Goal: Task Accomplishment & Management: Use online tool/utility

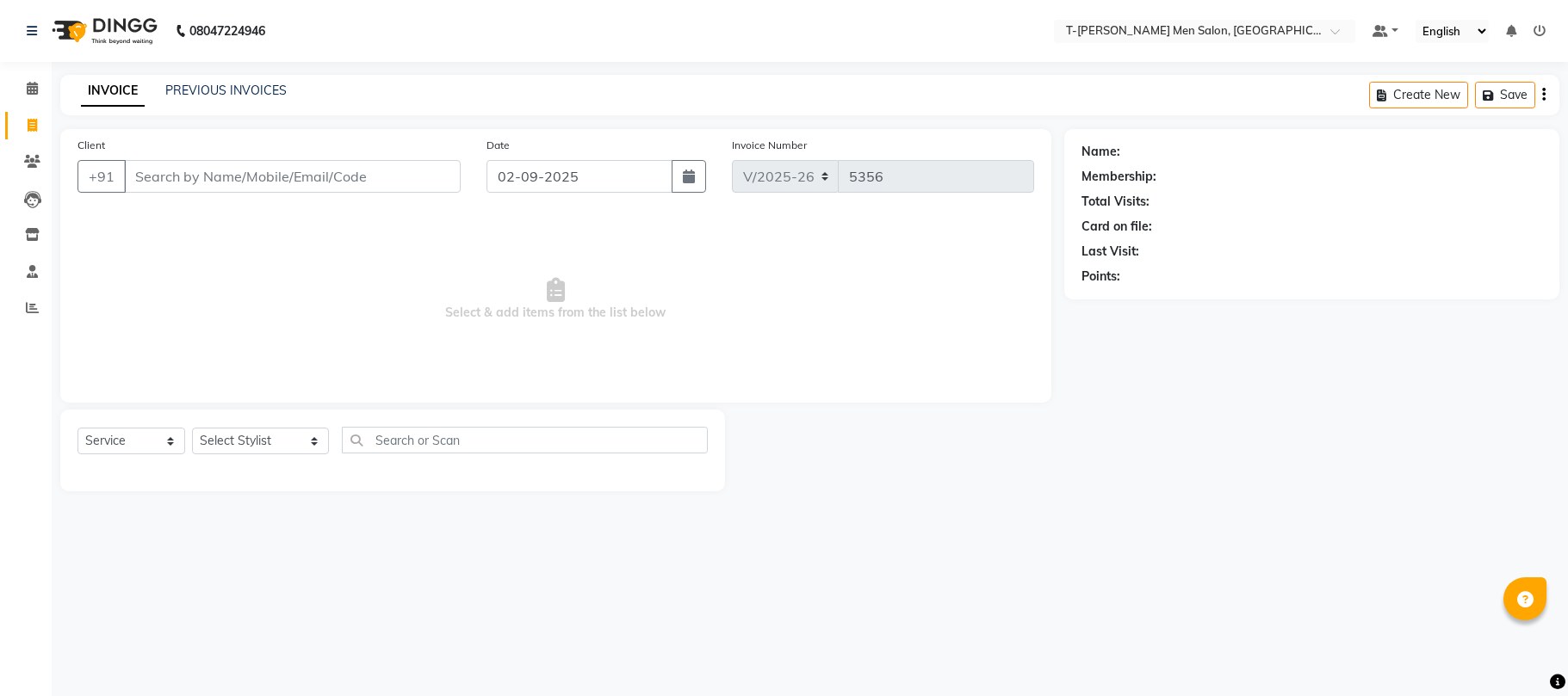
select select "4816"
select select "service"
click at [221, 442] on select "Select Stylist [PERSON_NAME] (goru) [PERSON_NAME] [PERSON_NAME] ([PERSON_NAME])…" at bounding box center [261, 441] width 137 height 26
select select "86290"
click at [192, 427] on select "Select Stylist [PERSON_NAME] (goru) [PERSON_NAME] [PERSON_NAME] ([PERSON_NAME])…" at bounding box center [261, 441] width 137 height 26
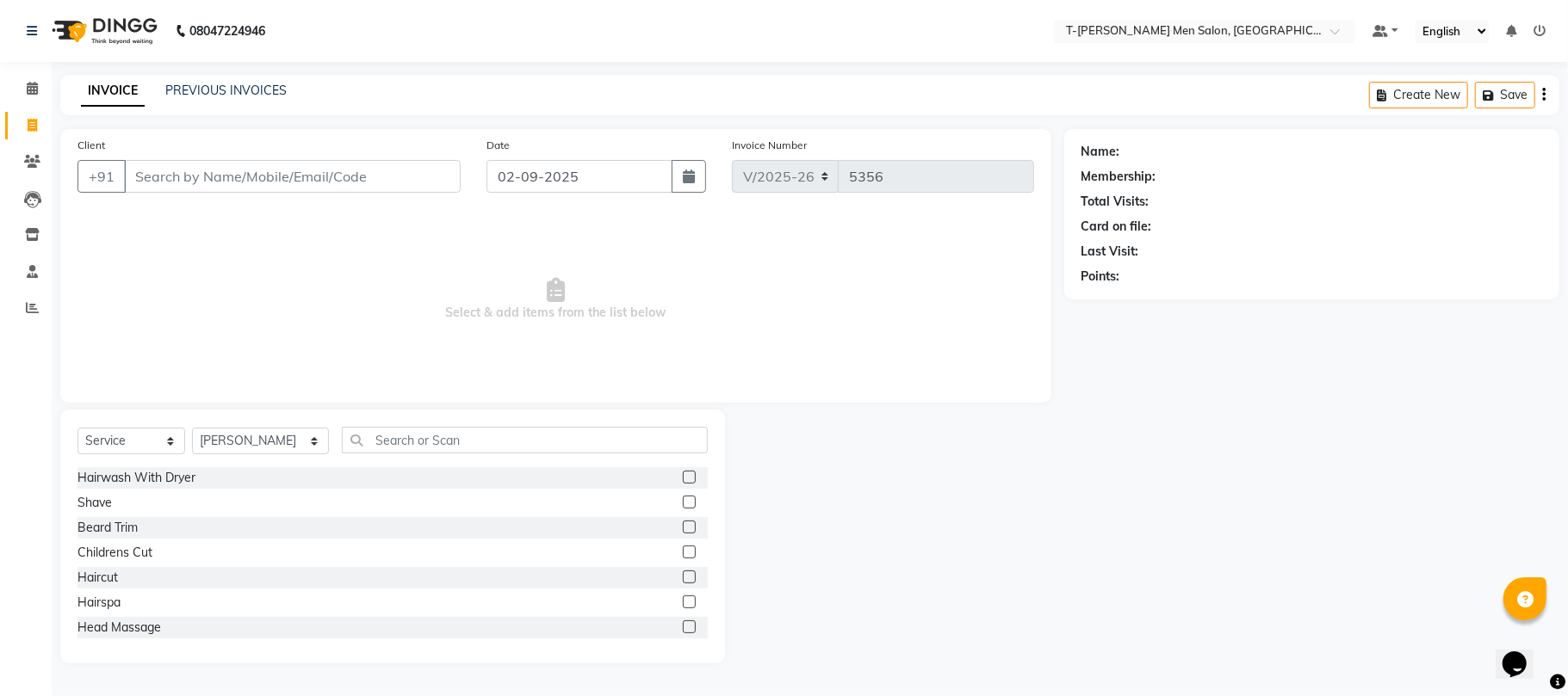
drag, startPoint x: 111, startPoint y: 520, endPoint x: 242, endPoint y: 334, distance: 227.5
click at [111, 520] on div "Beard Trim" at bounding box center [107, 527] width 61 height 18
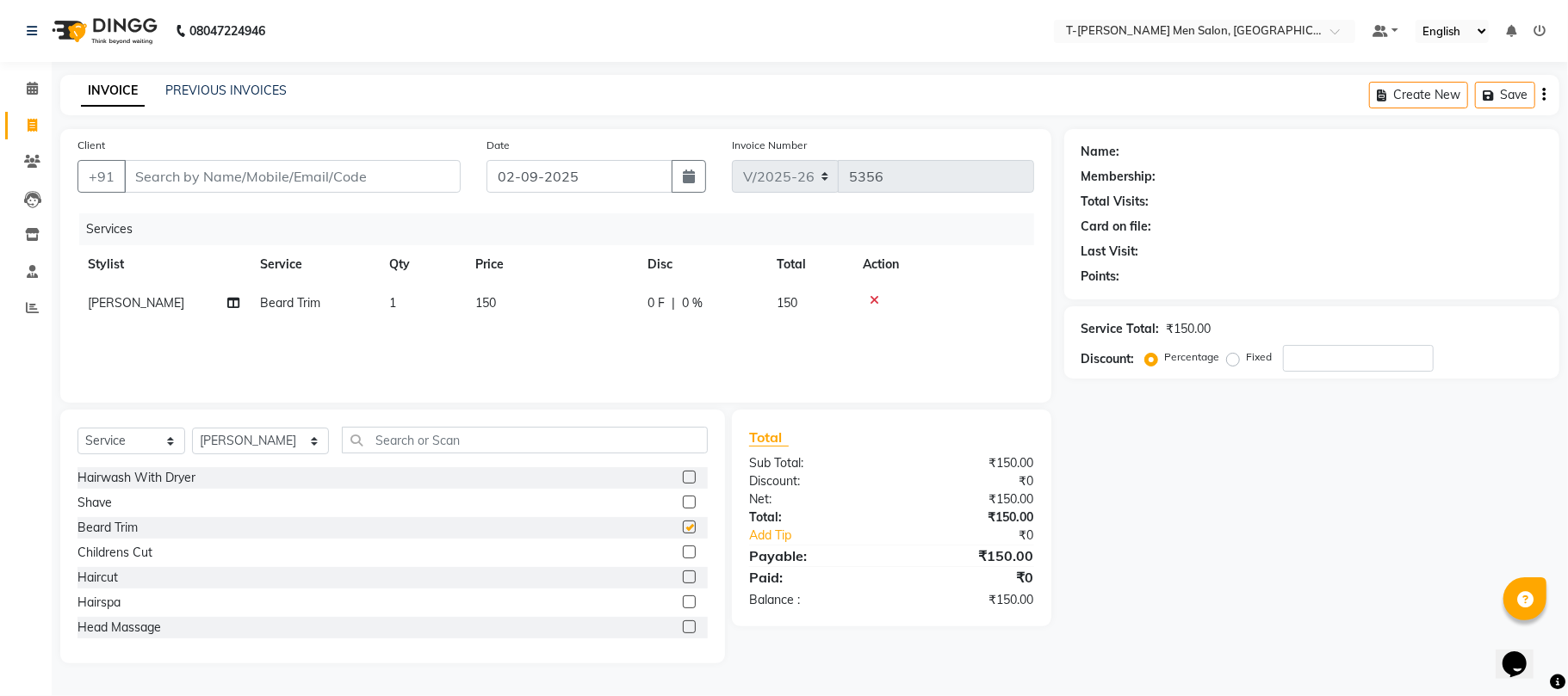
checkbox input "false"
click at [342, 167] on input "Client" at bounding box center [291, 176] width 336 height 32
click at [421, 173] on input "Client" at bounding box center [291, 176] width 336 height 32
click at [102, 576] on div "Haircut" at bounding box center [97, 578] width 40 height 18
checkbox input "false"
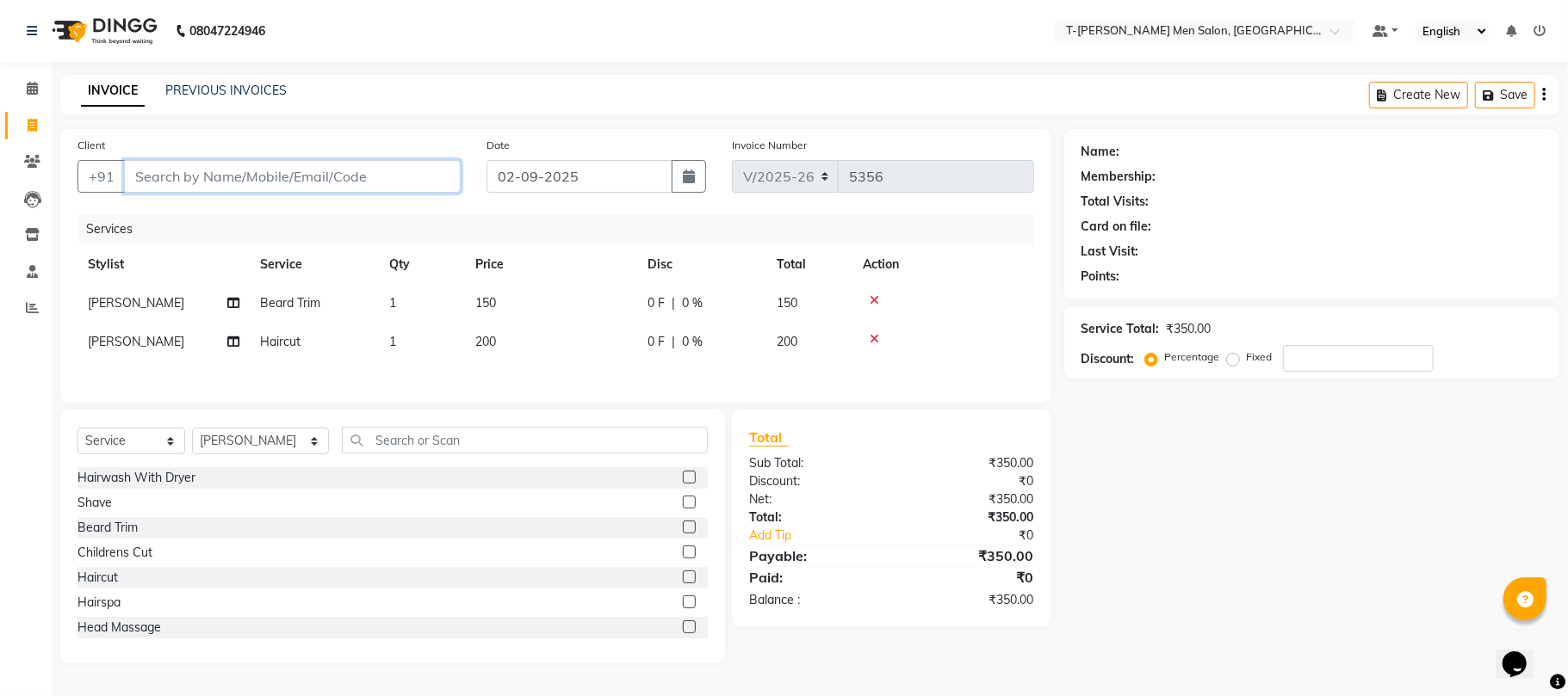
click at [283, 183] on input "Client" at bounding box center [291, 176] width 336 height 32
type input "9"
type input "0"
type input "9713208788"
click at [414, 190] on button "Add Client" at bounding box center [416, 176] width 89 height 32
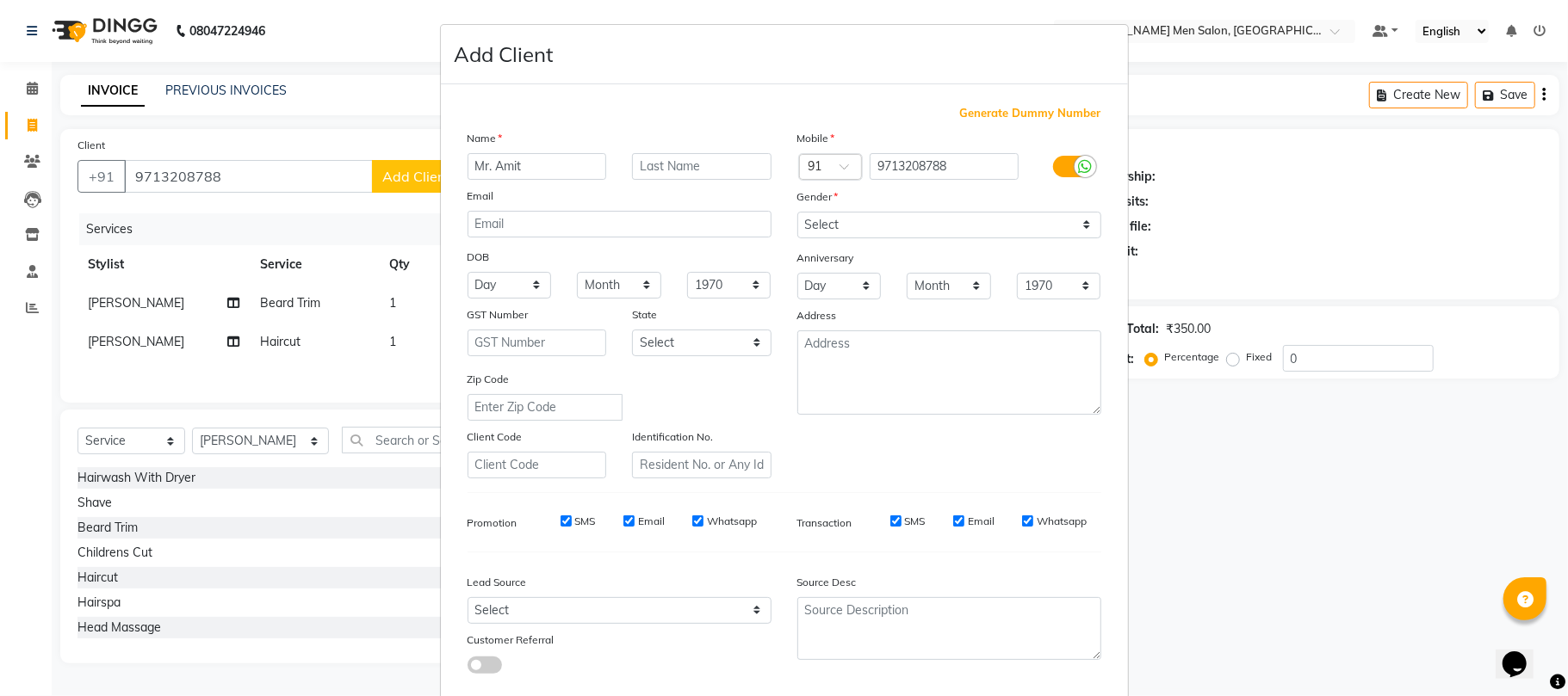
type input "Mr. Amit"
type input "[PERSON_NAME]"
drag, startPoint x: 841, startPoint y: 222, endPoint x: 838, endPoint y: 232, distance: 10.4
click at [841, 222] on select "Select Male Female Other Prefer Not To Say" at bounding box center [949, 225] width 304 height 26
select select "male"
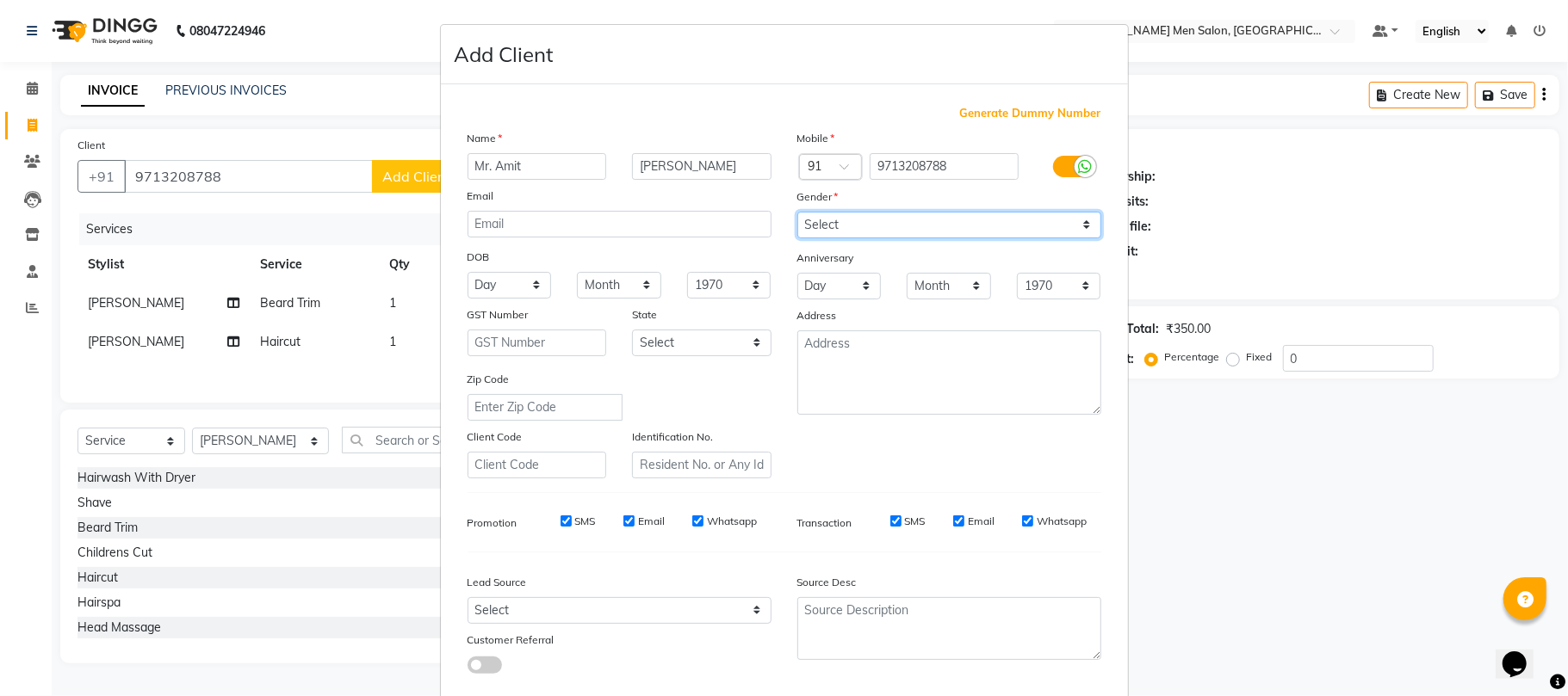
click at [797, 212] on select "Select Male Female Other Prefer Not To Say" at bounding box center [949, 225] width 304 height 26
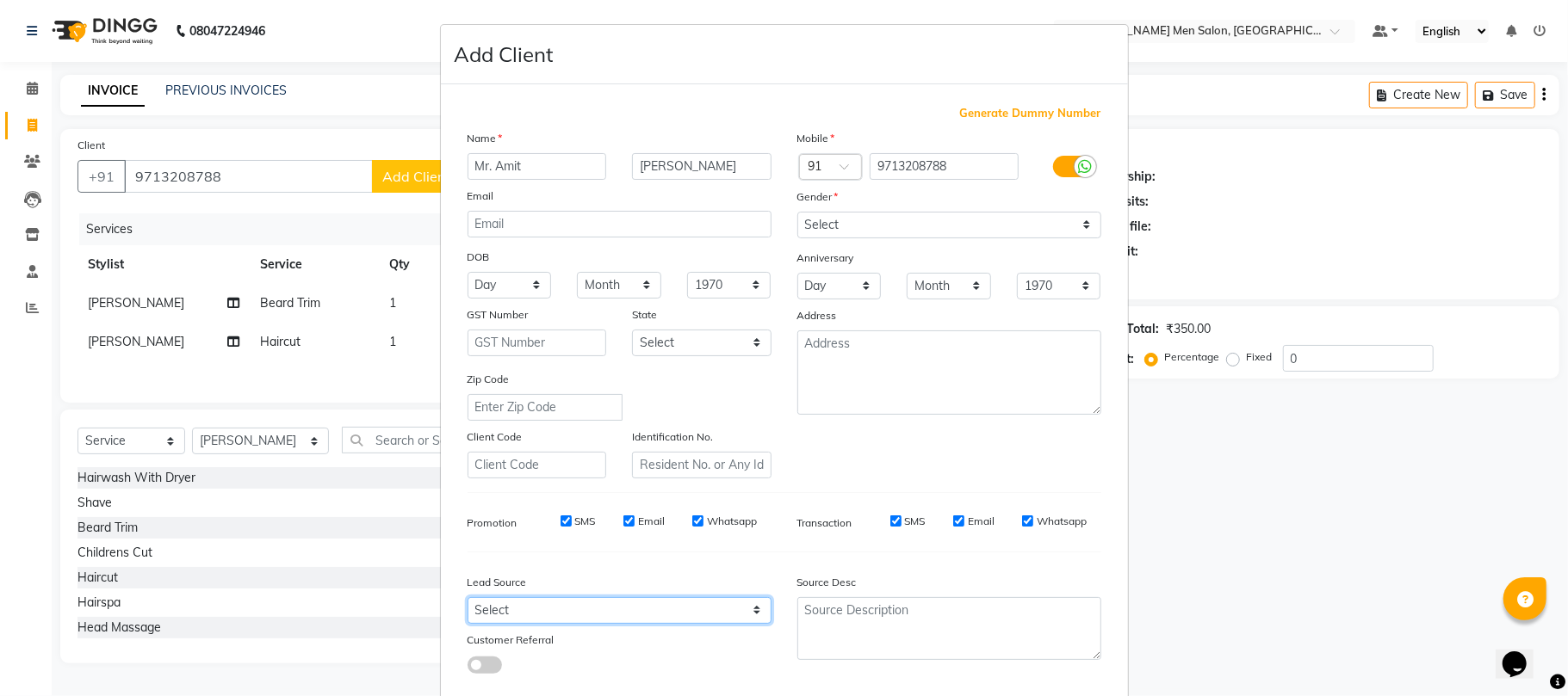
click at [598, 605] on select "Select Walk-in Referral Internet Friend Word of Mouth Advertisement Facebook Ju…" at bounding box center [620, 611] width 304 height 26
select select "32268"
click at [468, 598] on select "Select Walk-in Referral Internet Friend Word of Mouth Advertisement Facebook Ju…" at bounding box center [620, 611] width 304 height 26
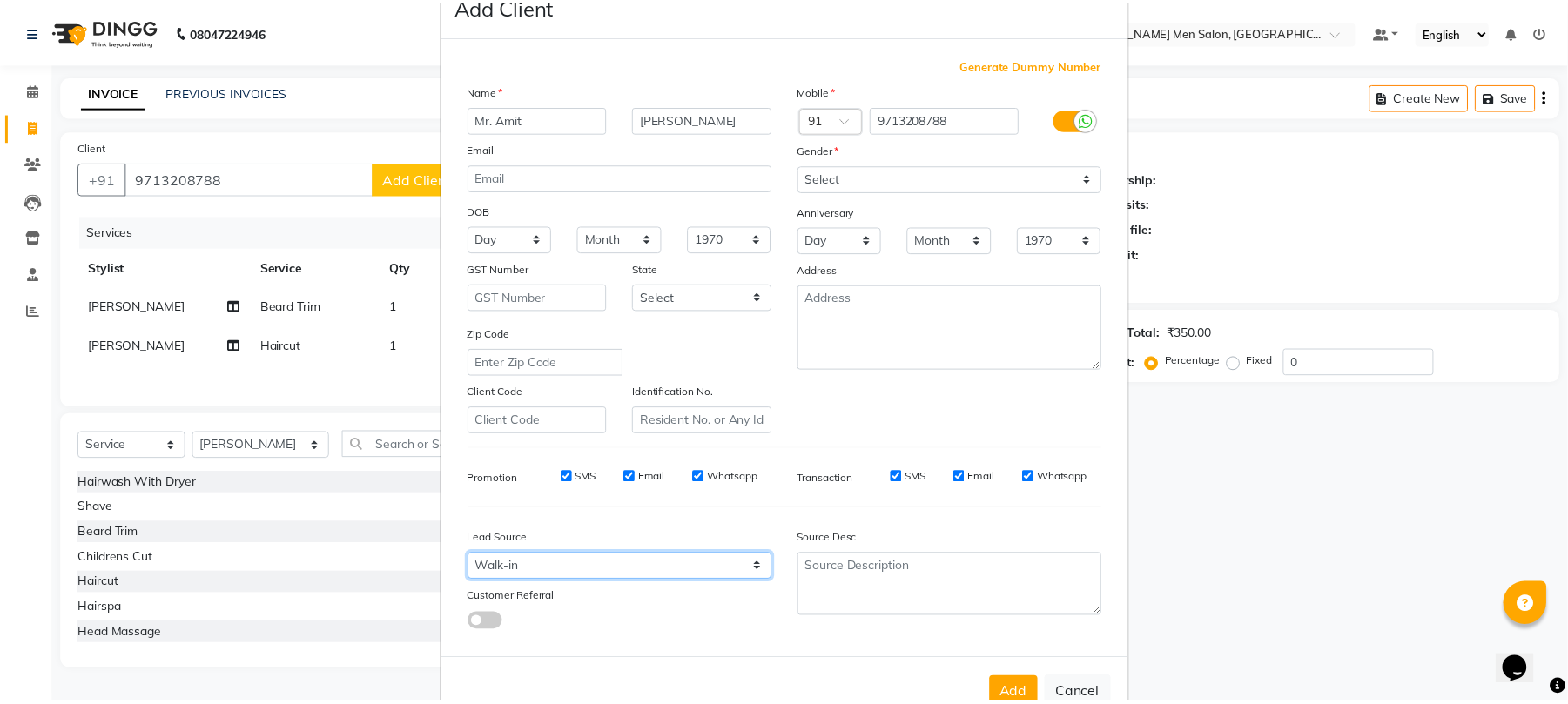
scroll to position [95, 0]
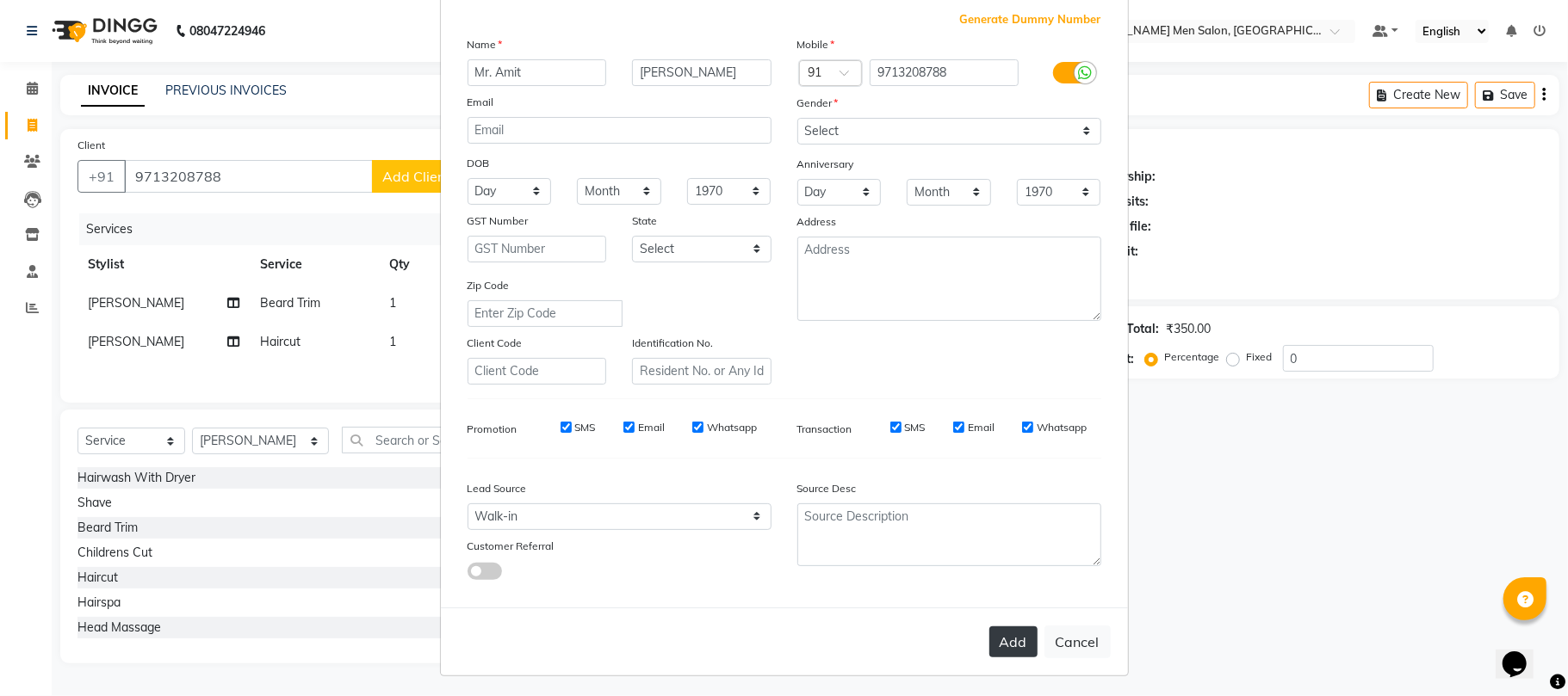
click at [1010, 637] on button "Add" at bounding box center [1013, 642] width 48 height 31
select select
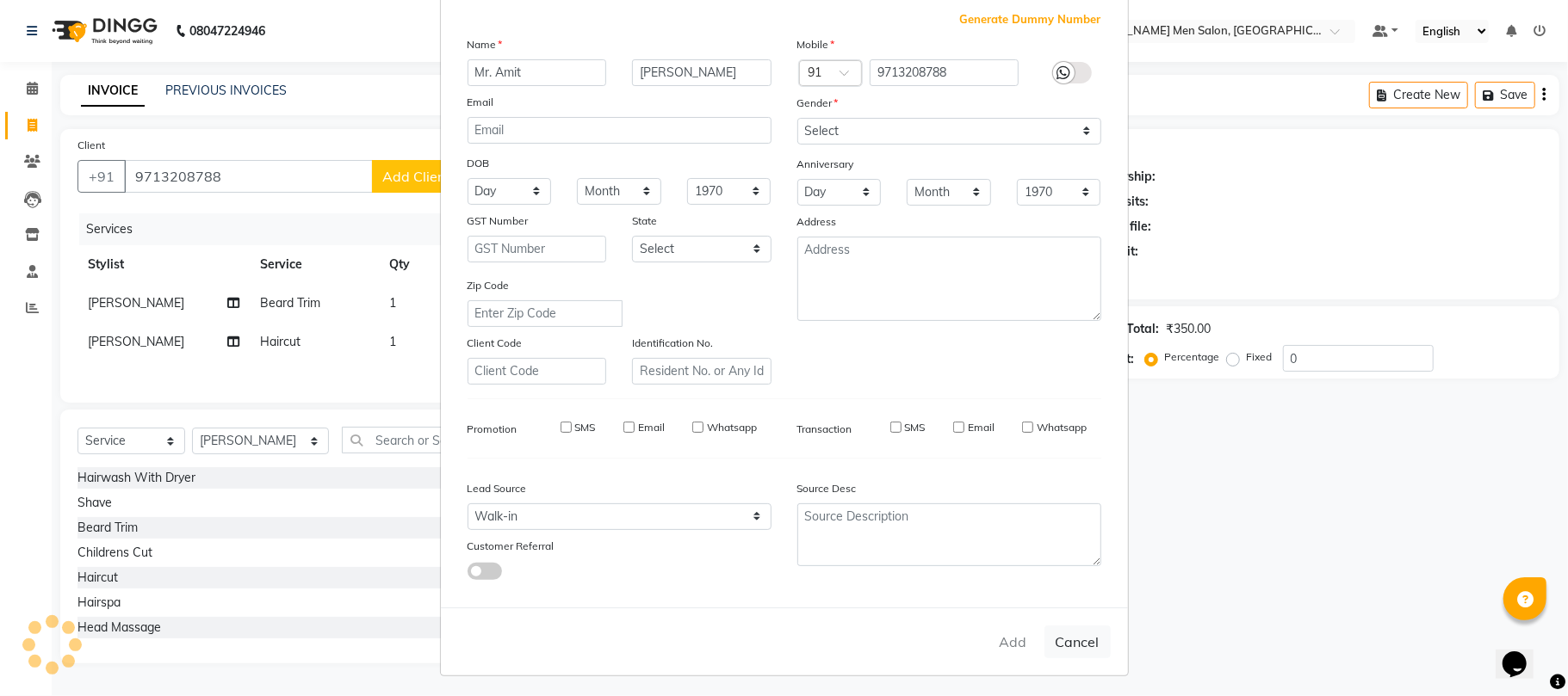
select select
checkbox input "false"
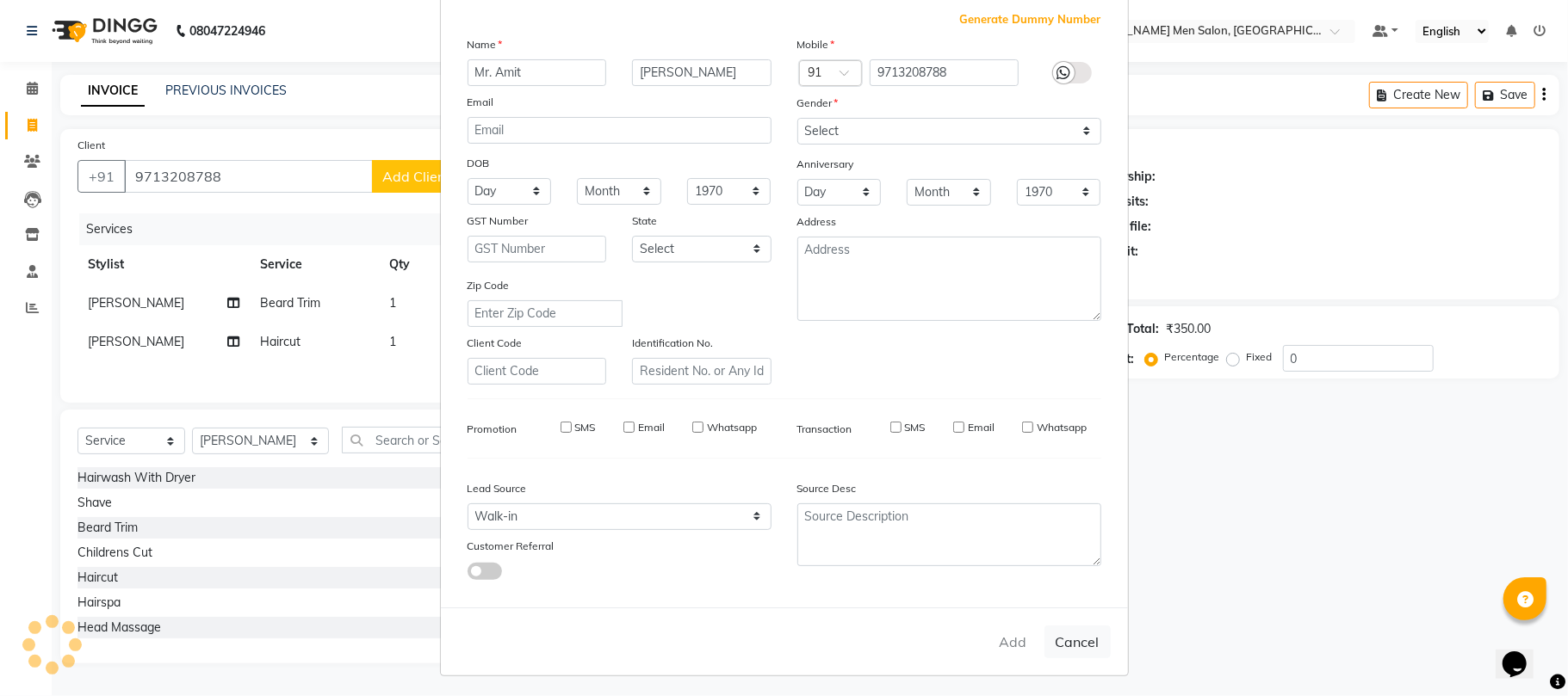
checkbox input "false"
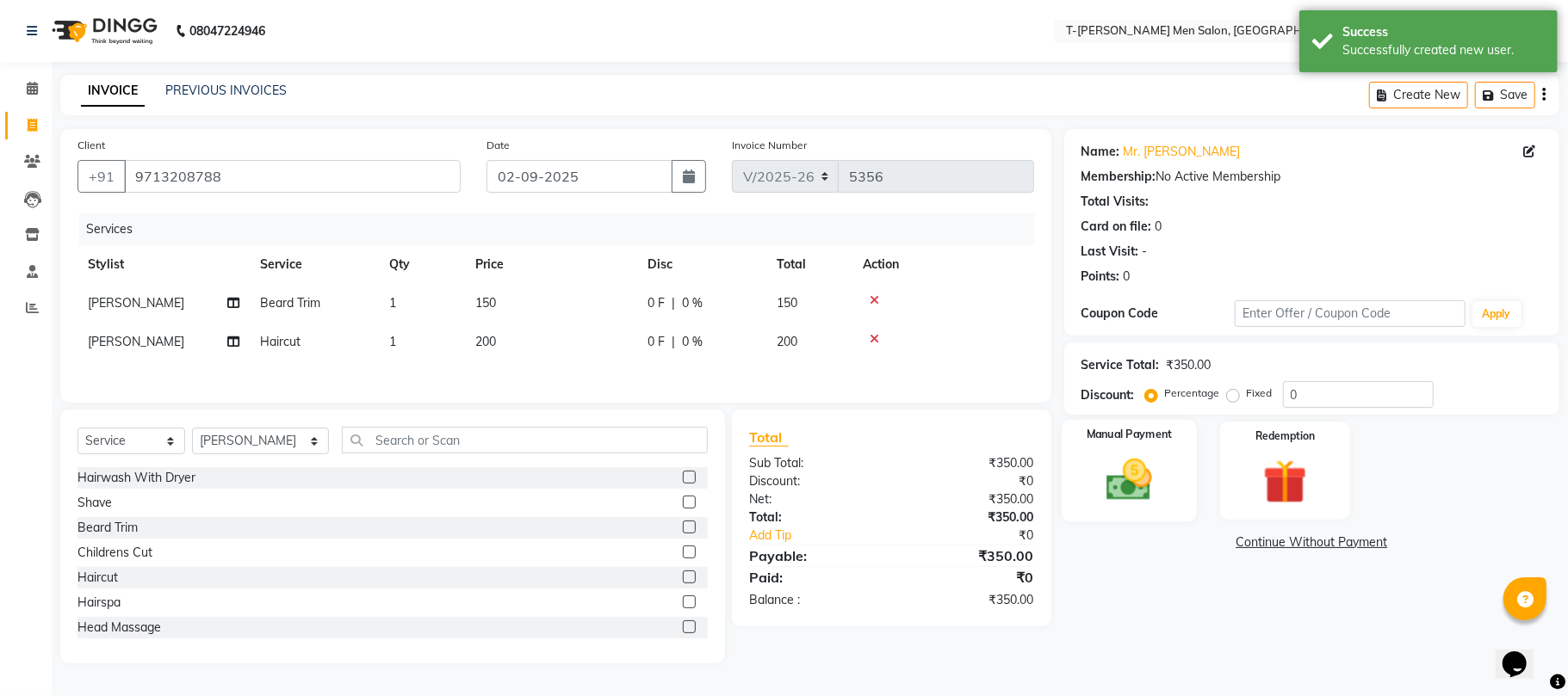
click at [1162, 491] on img at bounding box center [1129, 480] width 75 height 54
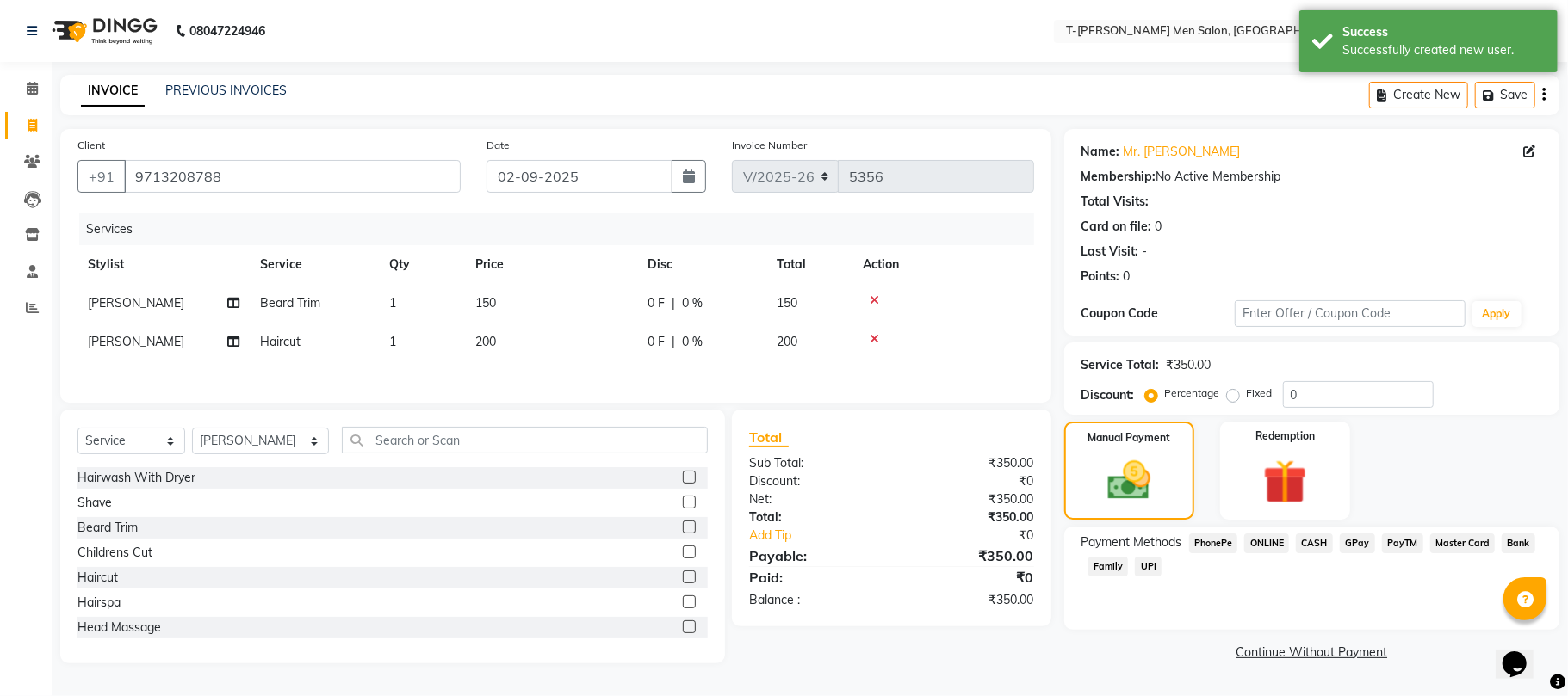
click at [1309, 538] on span "CASH" at bounding box center [1314, 543] width 37 height 20
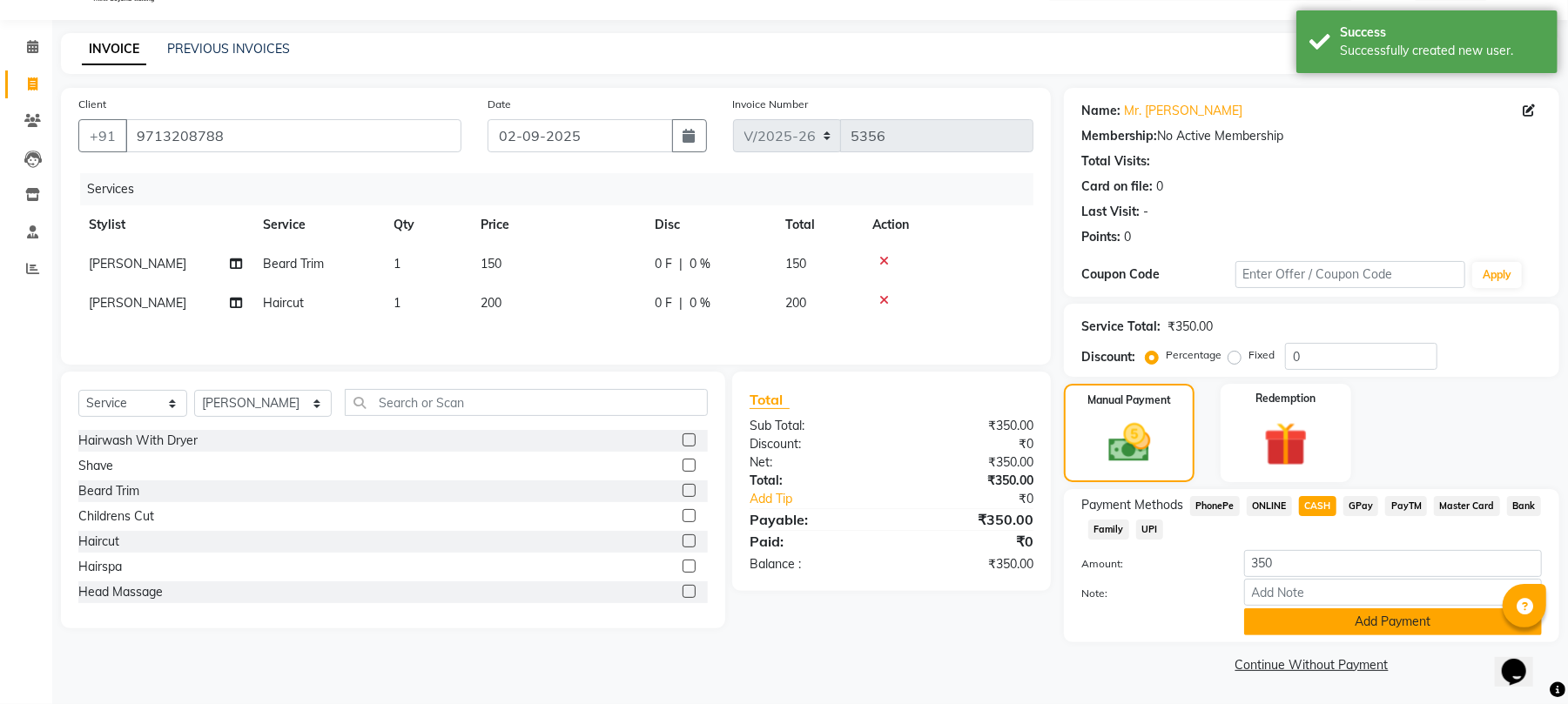
click at [1308, 616] on button "Add Payment" at bounding box center [1393, 622] width 297 height 27
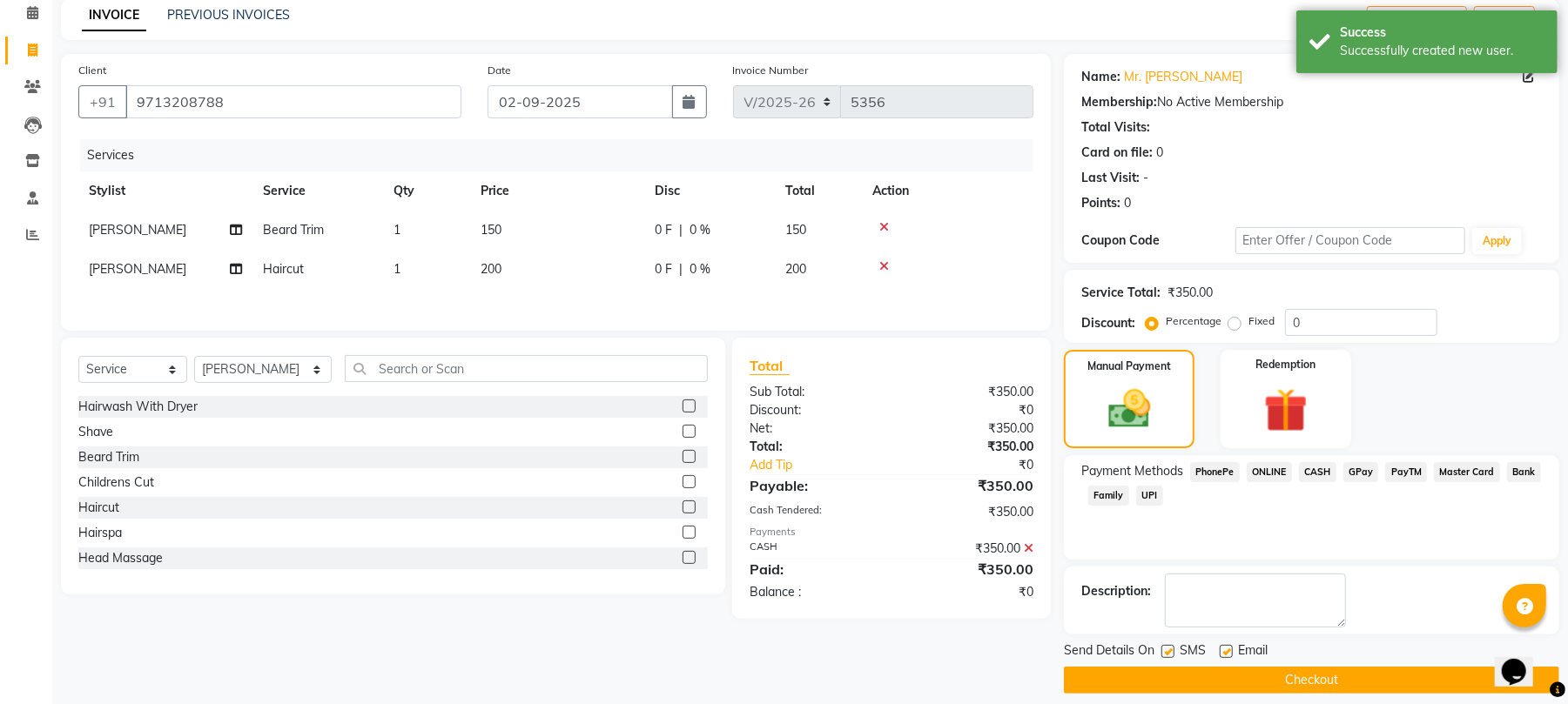
scroll to position [94, 0]
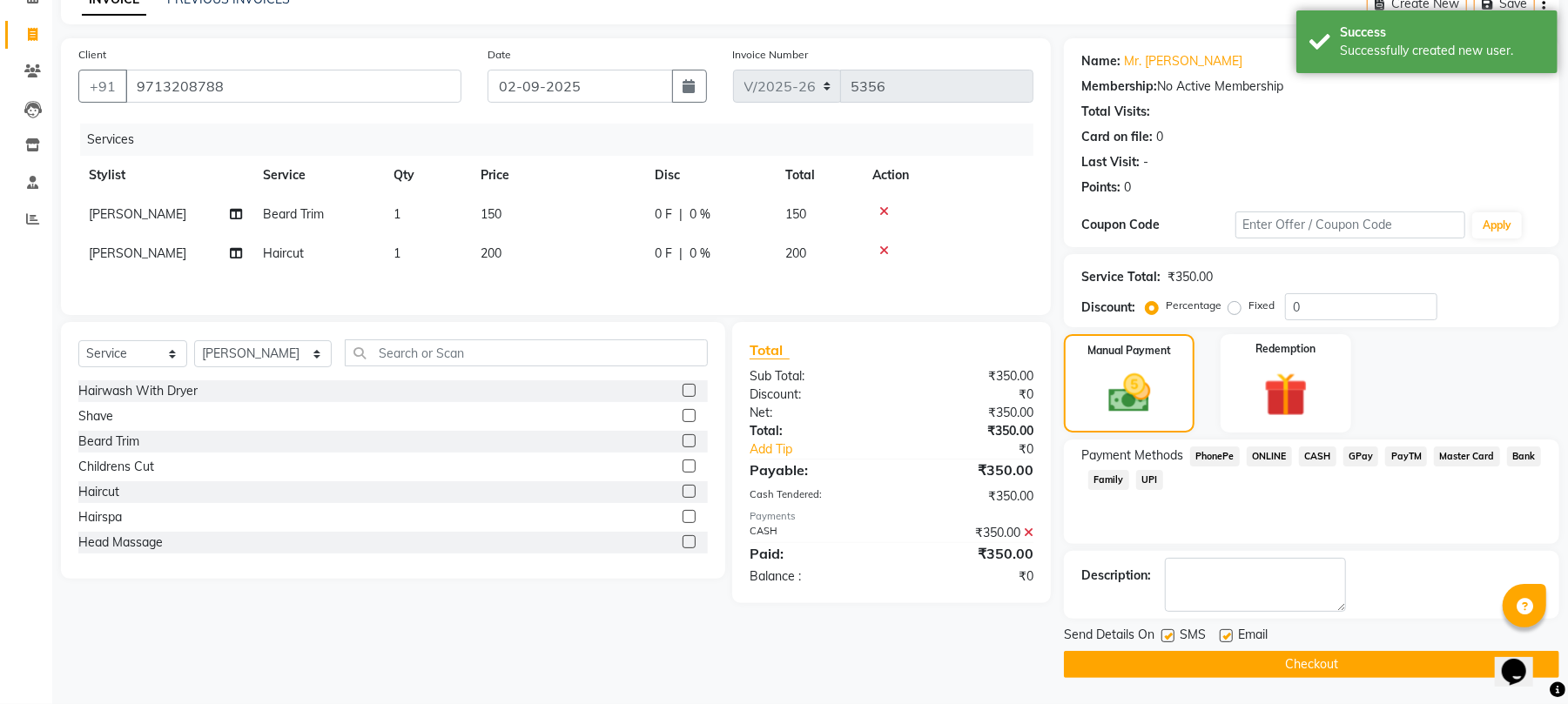
click at [1228, 642] on div at bounding box center [1225, 638] width 12 height 19
click at [1226, 636] on label at bounding box center [1226, 636] width 13 height 13
click at [1226, 636] on input "checkbox" at bounding box center [1225, 637] width 12 height 12
checkbox input "false"
click at [1231, 662] on button "Checkout" at bounding box center [1312, 665] width 495 height 27
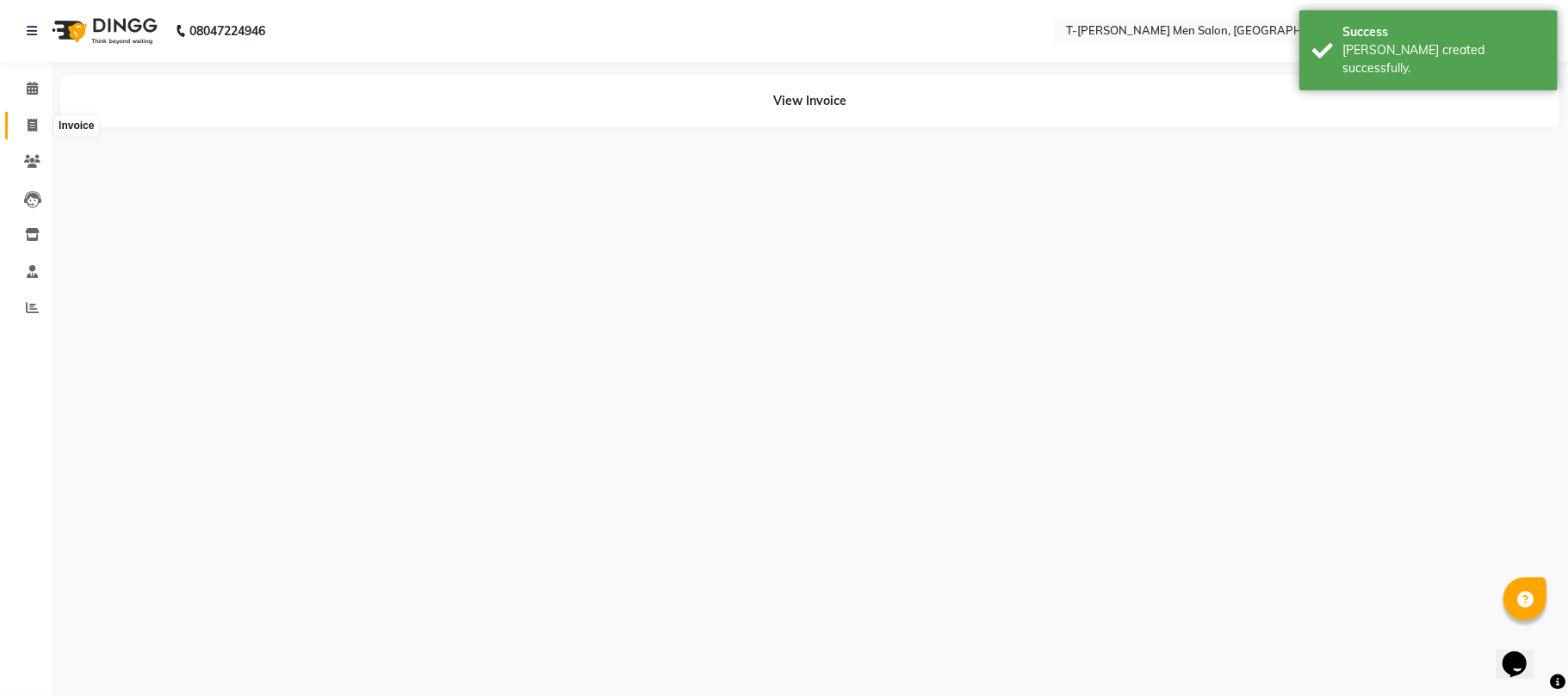
click at [34, 122] on icon at bounding box center [32, 125] width 10 height 13
select select "service"
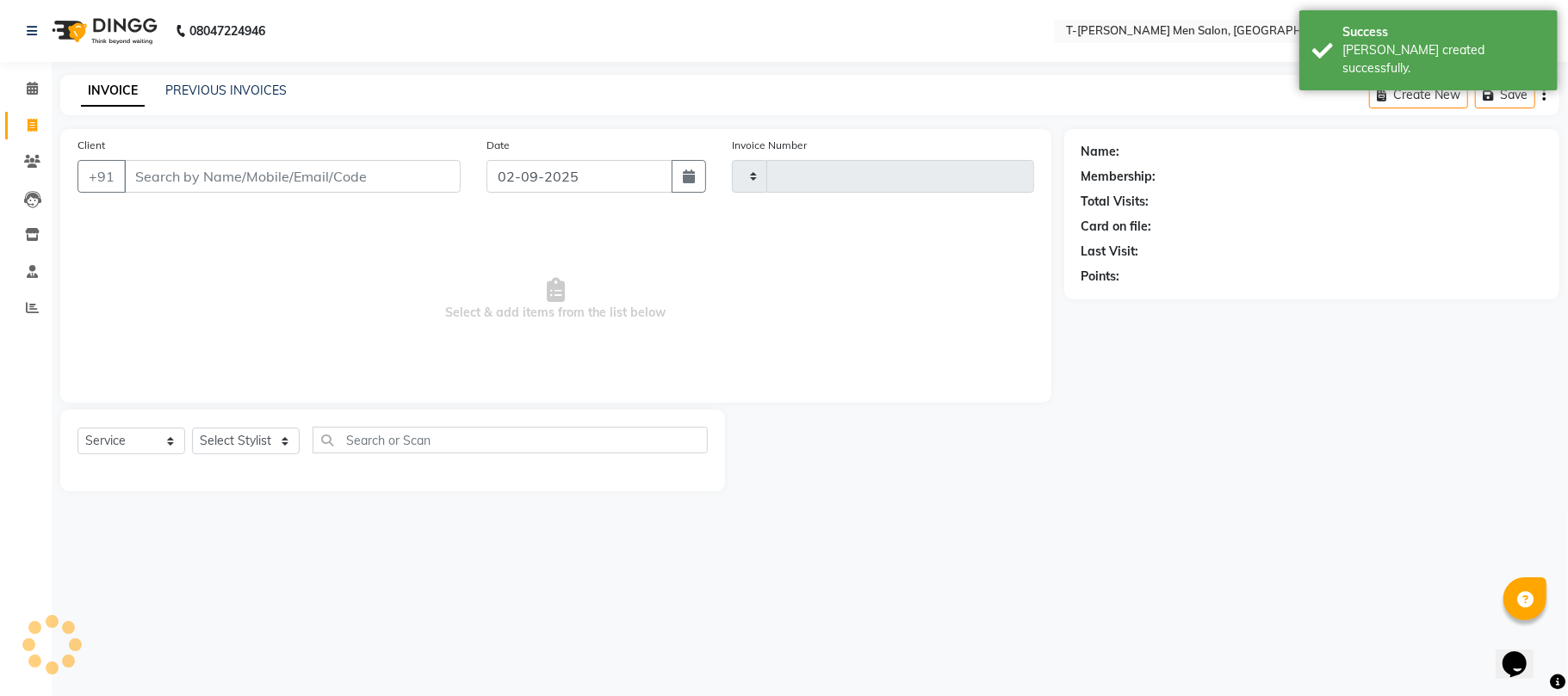
type input "5360"
select select "4816"
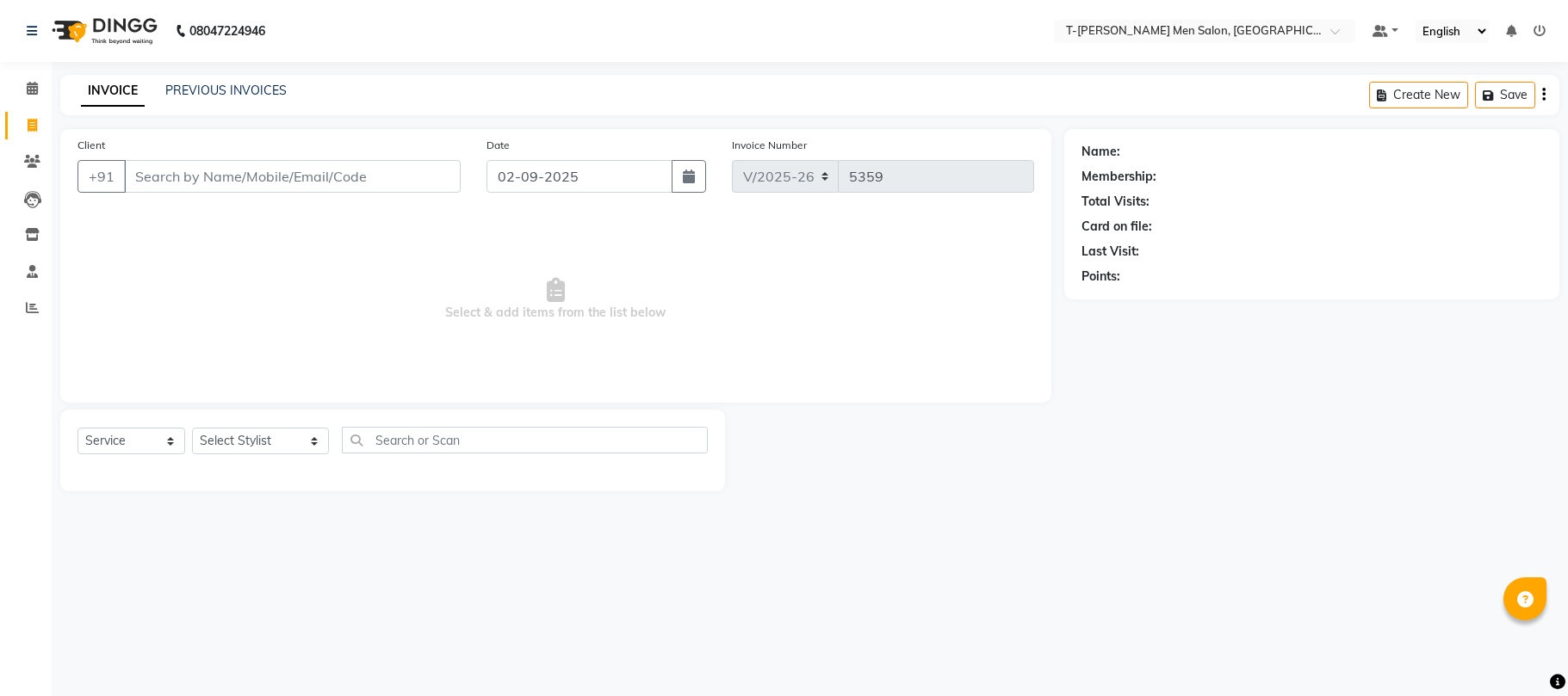
select select "4816"
select select "service"
click at [27, 95] on icon at bounding box center [32, 88] width 11 height 13
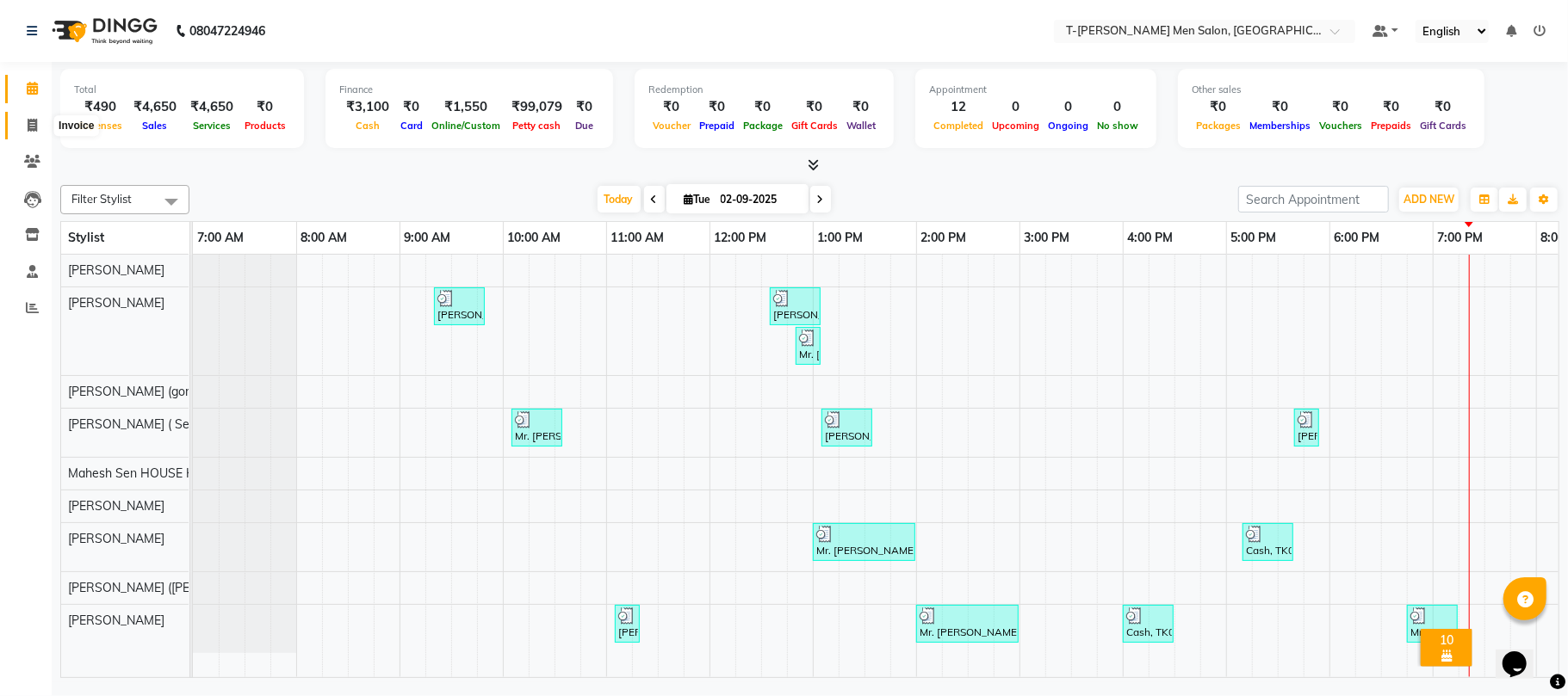
click at [35, 124] on icon at bounding box center [32, 125] width 10 height 13
select select "service"
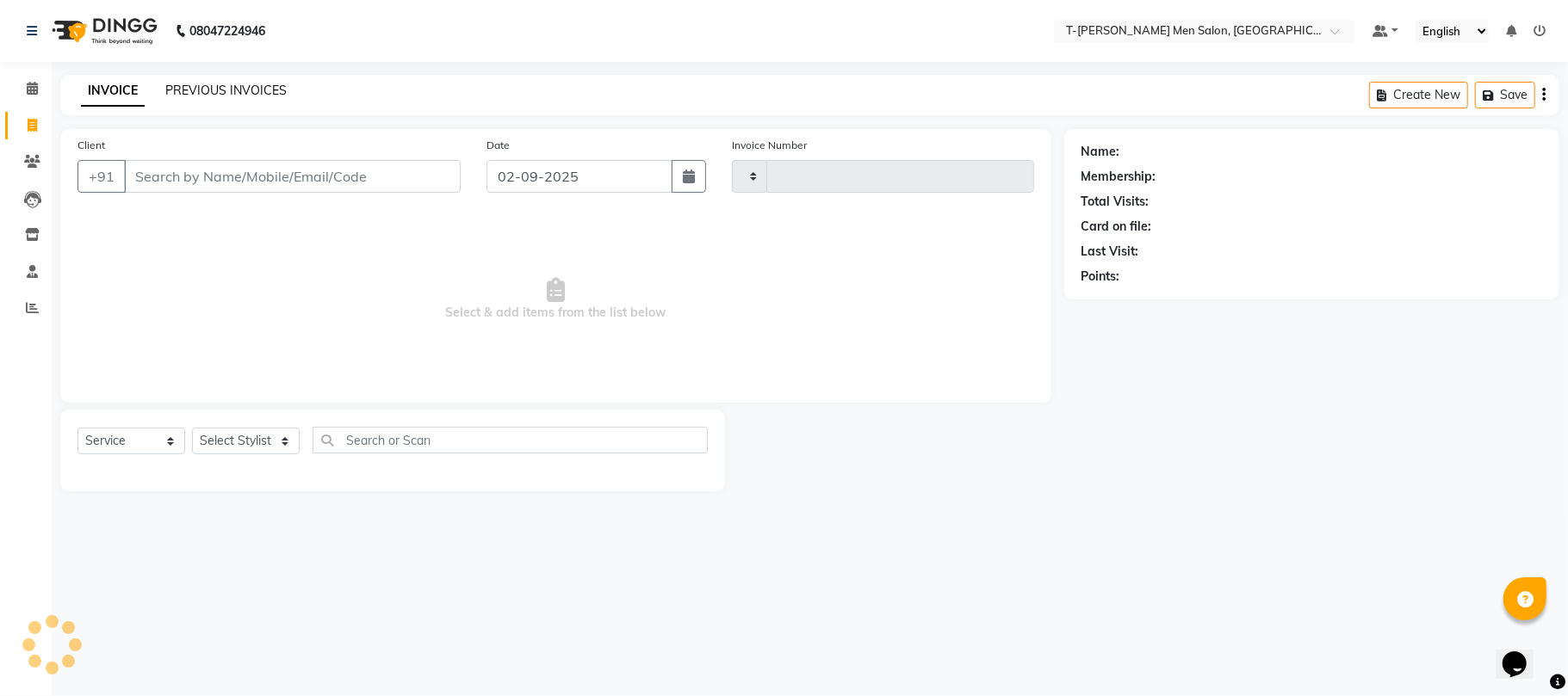
type input "5360"
select select "4816"
click at [191, 83] on link "PREVIOUS INVOICES" at bounding box center [226, 90] width 121 height 16
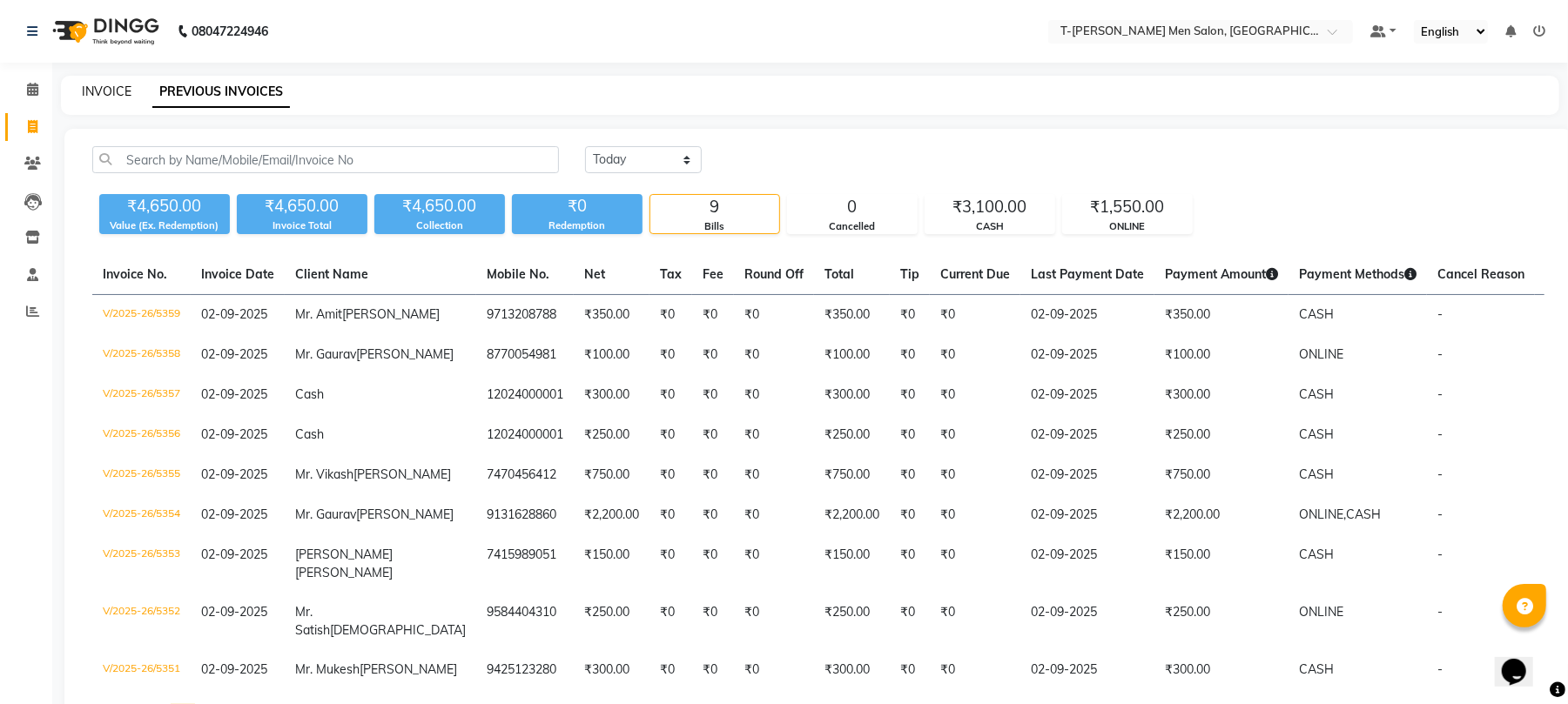
click at [107, 85] on link "INVOICE" at bounding box center [107, 91] width 50 height 16
select select "service"
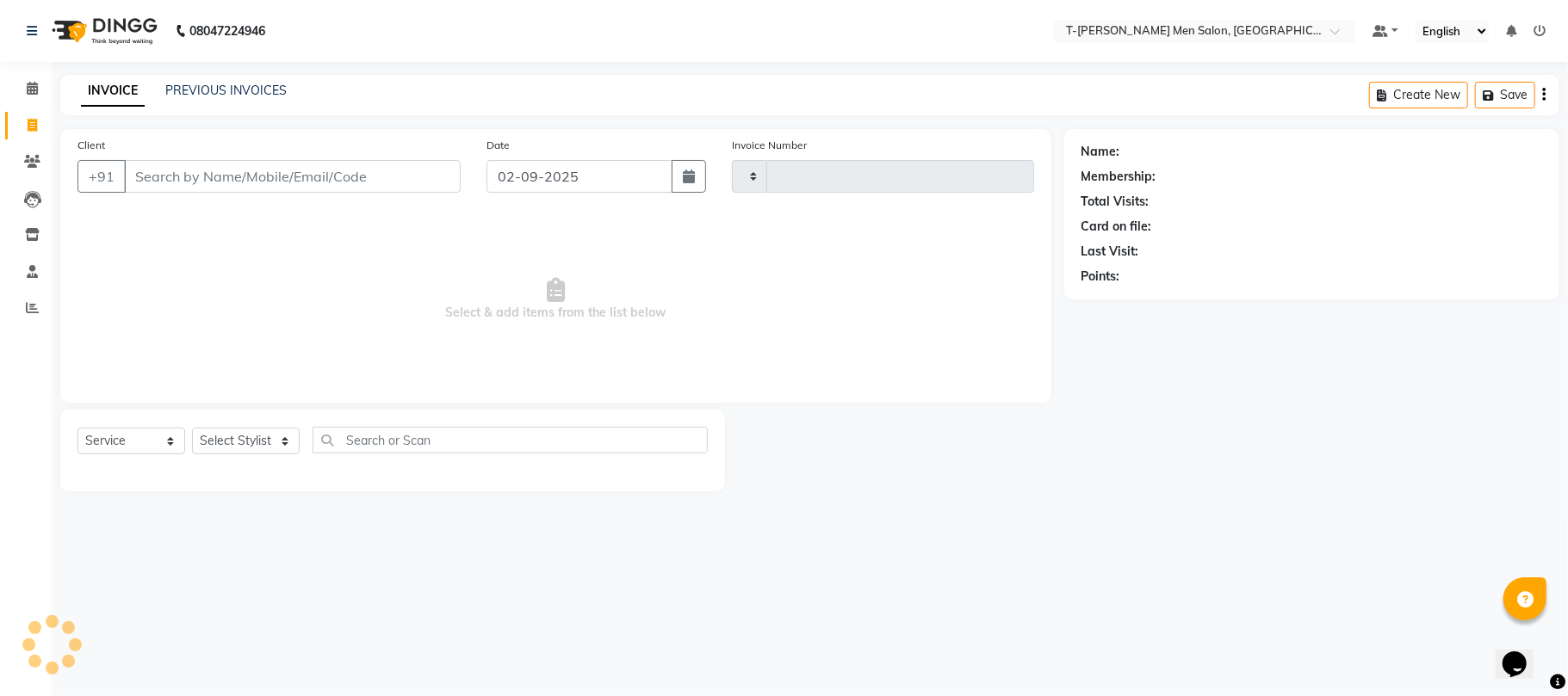
type input "5360"
select select "4816"
click at [218, 448] on select "Select Stylist [PERSON_NAME] (goru) [PERSON_NAME] [PERSON_NAME] ([PERSON_NAME])…" at bounding box center [261, 441] width 137 height 26
select select "29432"
click at [192, 427] on select "Select Stylist [PERSON_NAME] (goru) [PERSON_NAME] [PERSON_NAME] ([PERSON_NAME])…" at bounding box center [261, 441] width 137 height 26
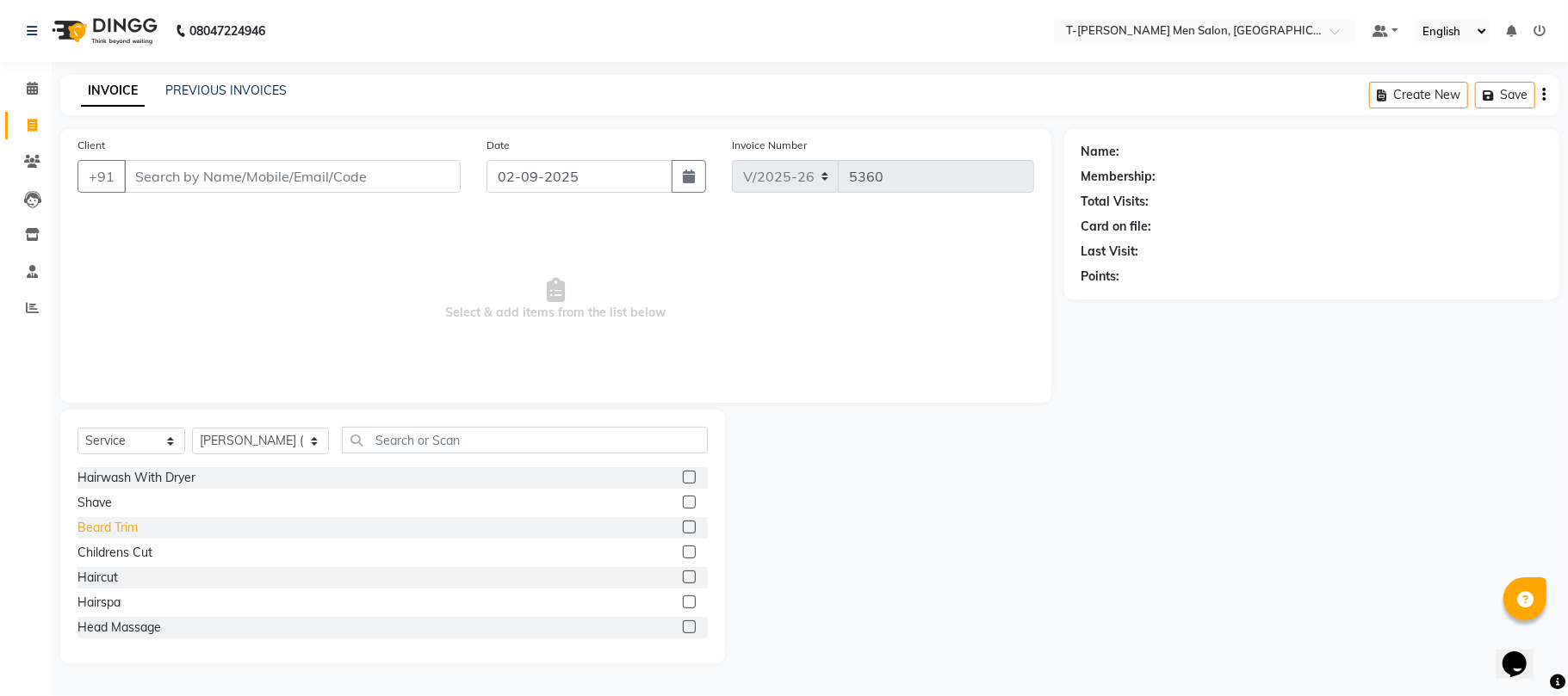
click at [113, 521] on div "Beard Trim" at bounding box center [107, 527] width 61 height 18
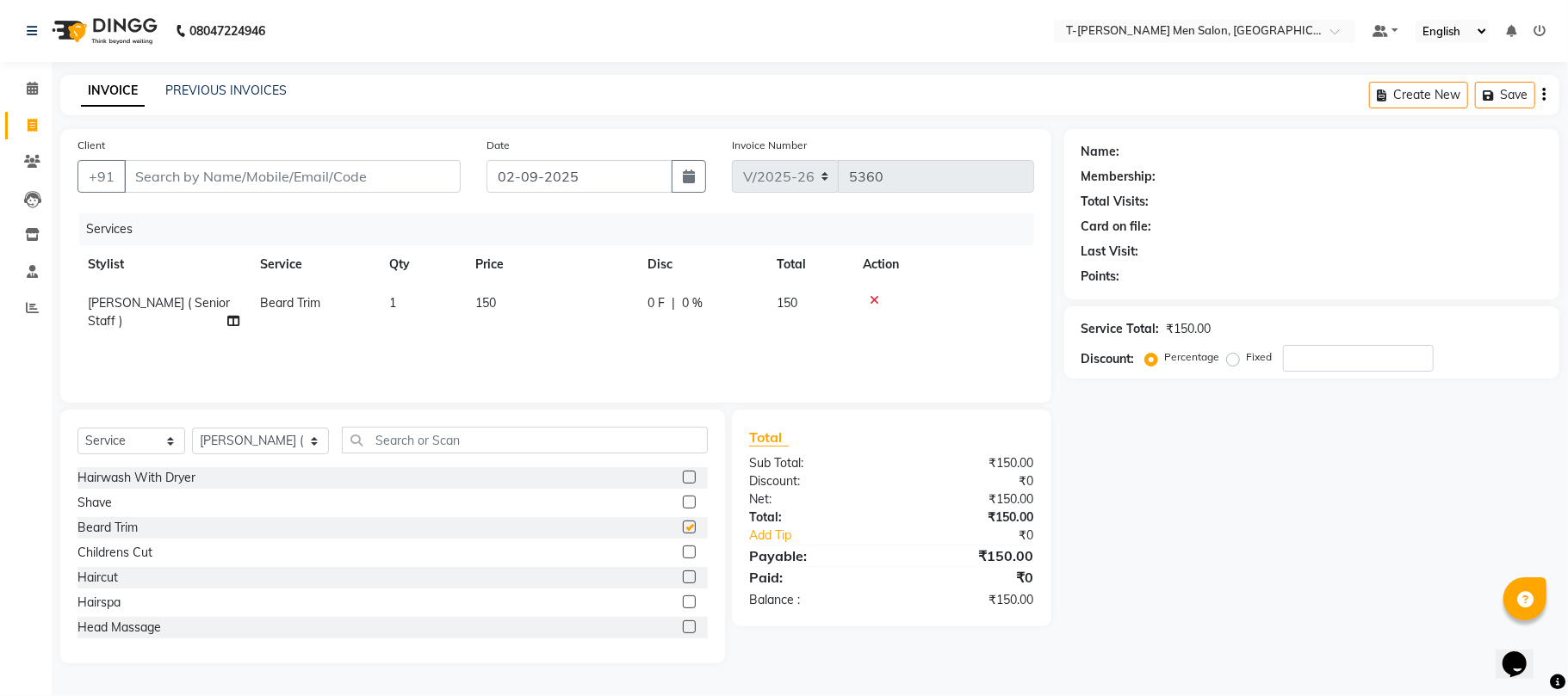
checkbox input "false"
click at [262, 169] on input "Client" at bounding box center [291, 176] width 336 height 32
type input "a"
type input "0"
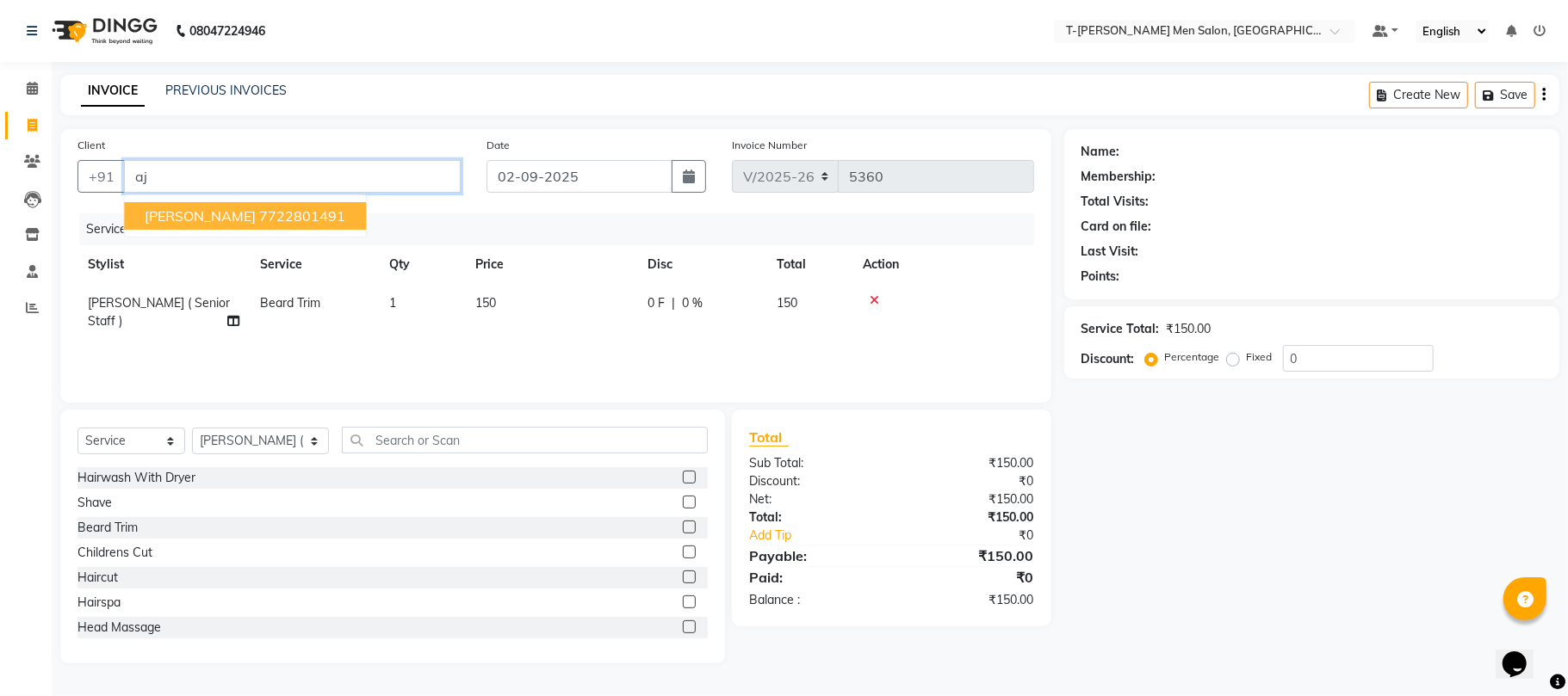
type input "a"
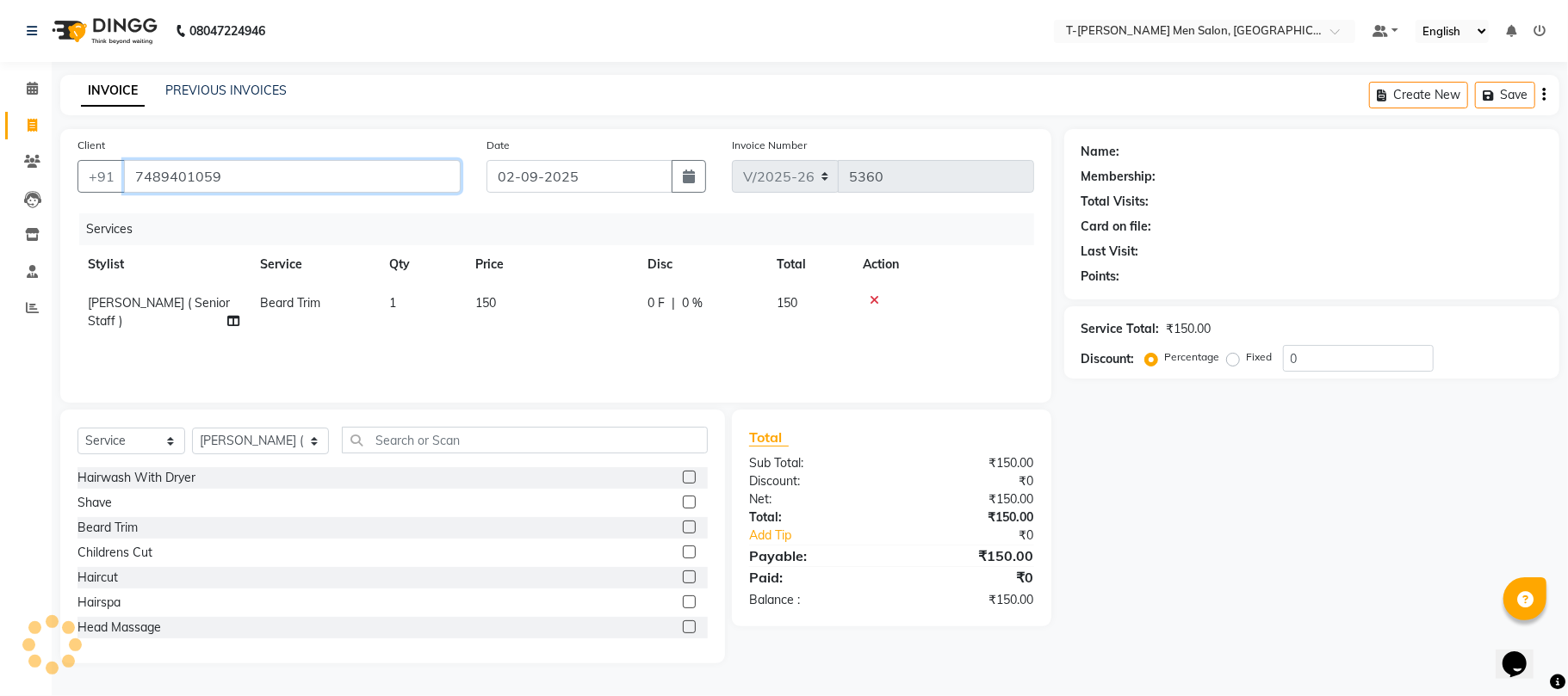
type input "7489401059"
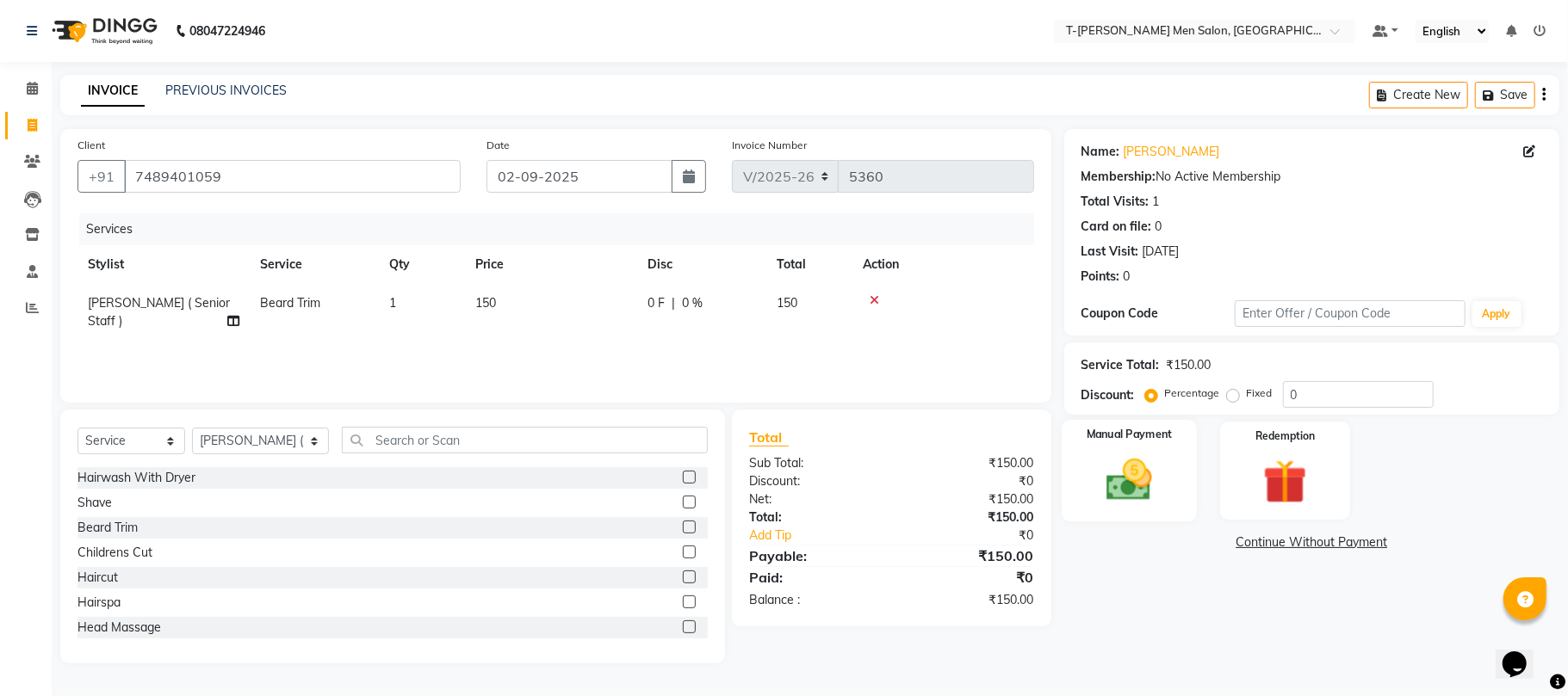
drag, startPoint x: 1113, startPoint y: 467, endPoint x: 1127, endPoint y: 470, distance: 14.3
click at [1112, 466] on img at bounding box center [1129, 480] width 75 height 54
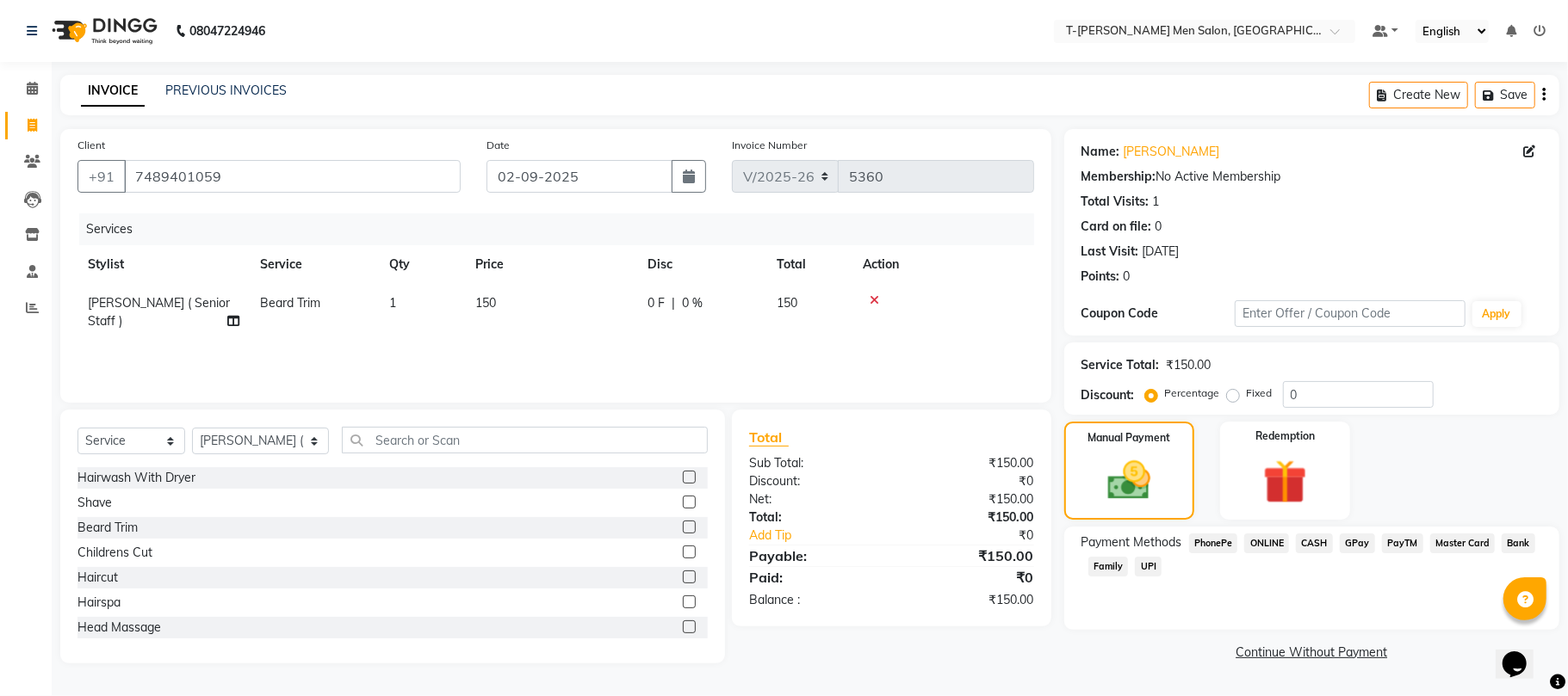
click at [1316, 542] on span "CASH" at bounding box center [1314, 543] width 37 height 20
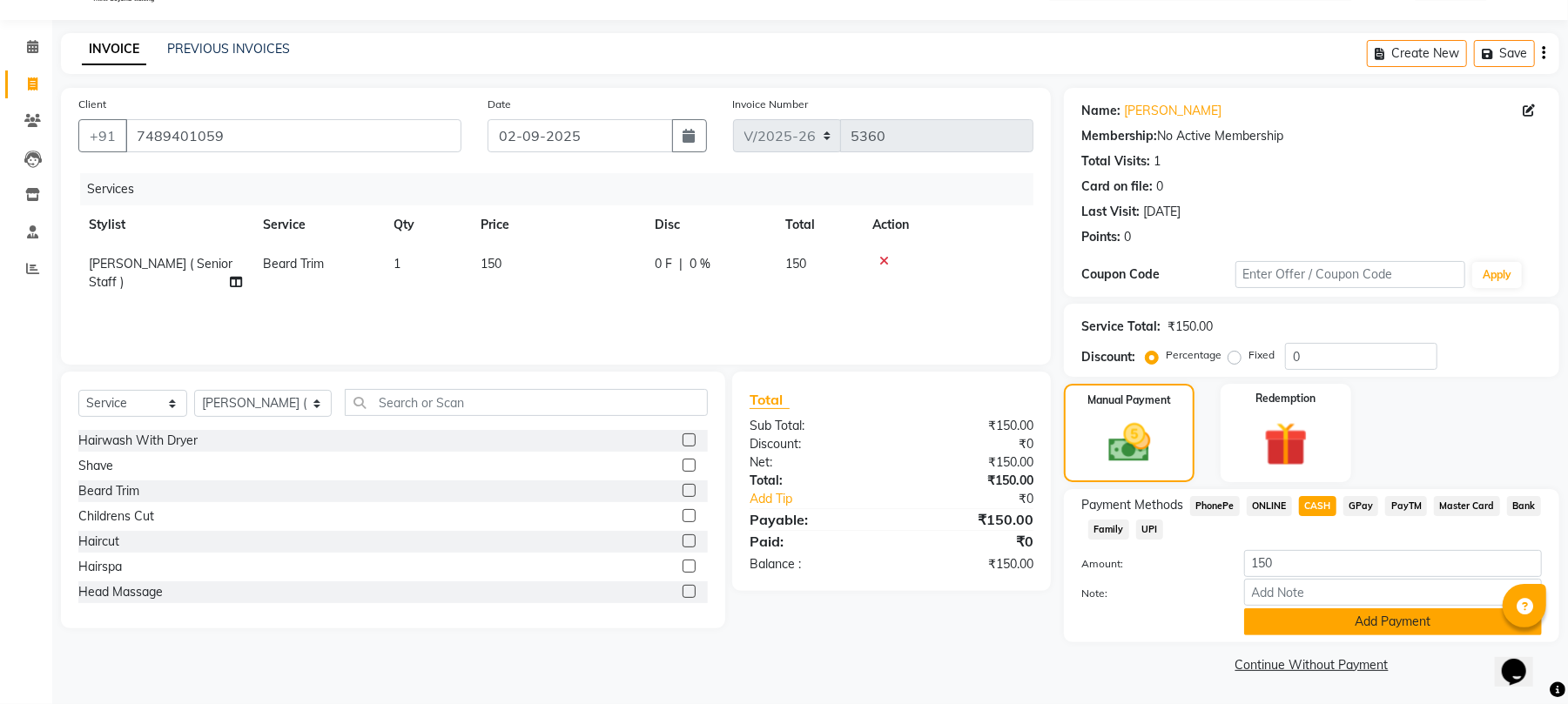
click at [1291, 625] on button "Add Payment" at bounding box center [1393, 622] width 297 height 27
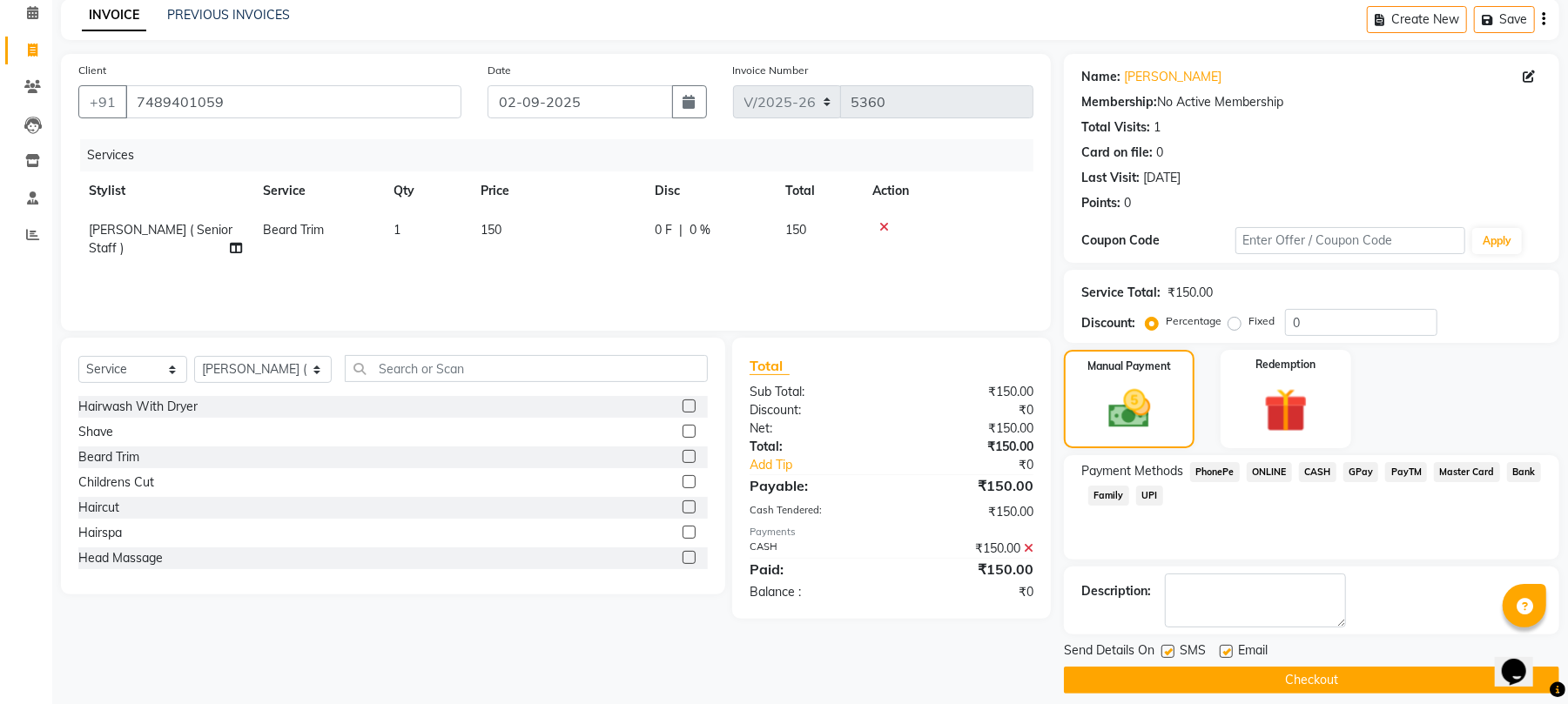
scroll to position [94, 0]
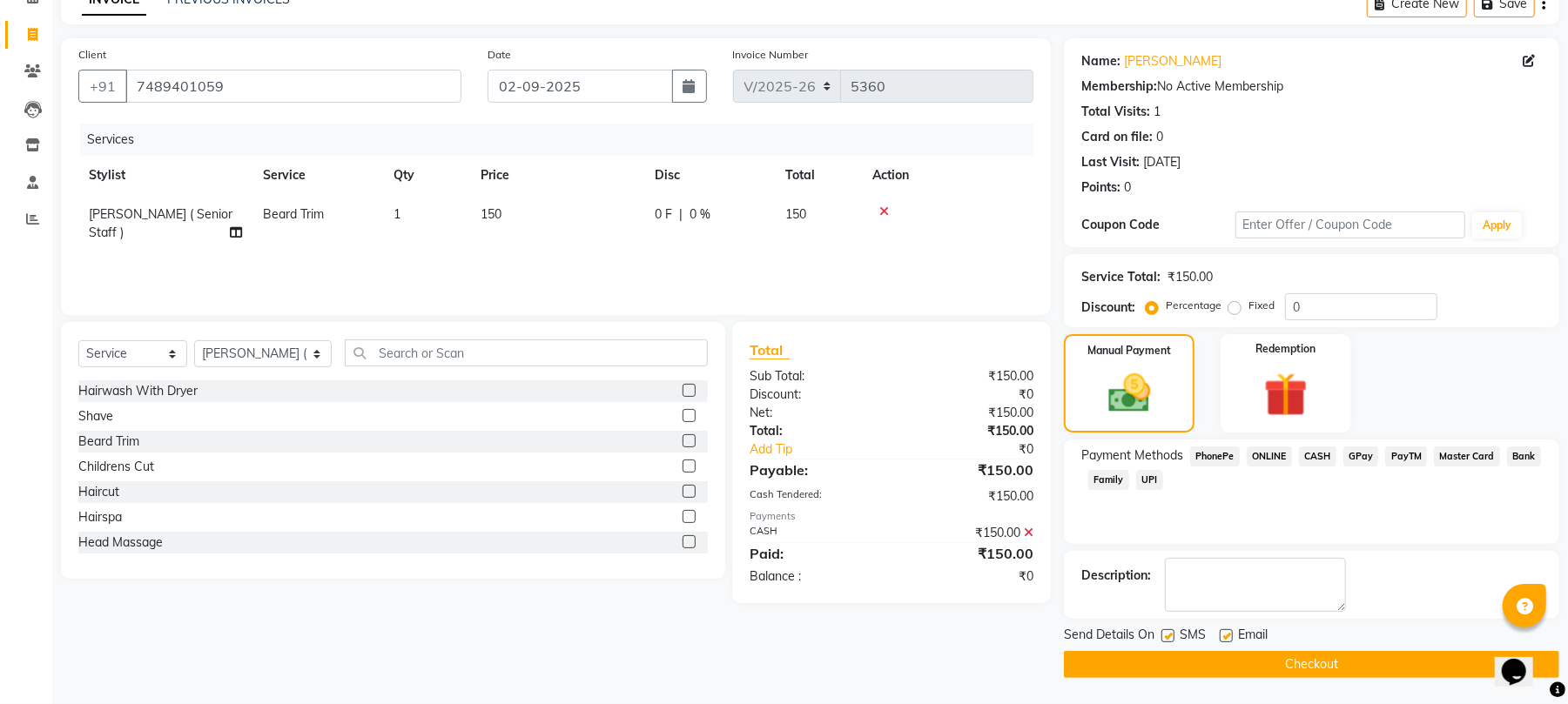
click at [1227, 634] on label at bounding box center [1226, 636] width 13 height 13
click at [1227, 634] on input "checkbox" at bounding box center [1225, 637] width 12 height 12
checkbox input "false"
drag, startPoint x: 1226, startPoint y: 661, endPoint x: 915, endPoint y: 585, distance: 320.2
click at [1226, 660] on button "Checkout" at bounding box center [1312, 665] width 495 height 27
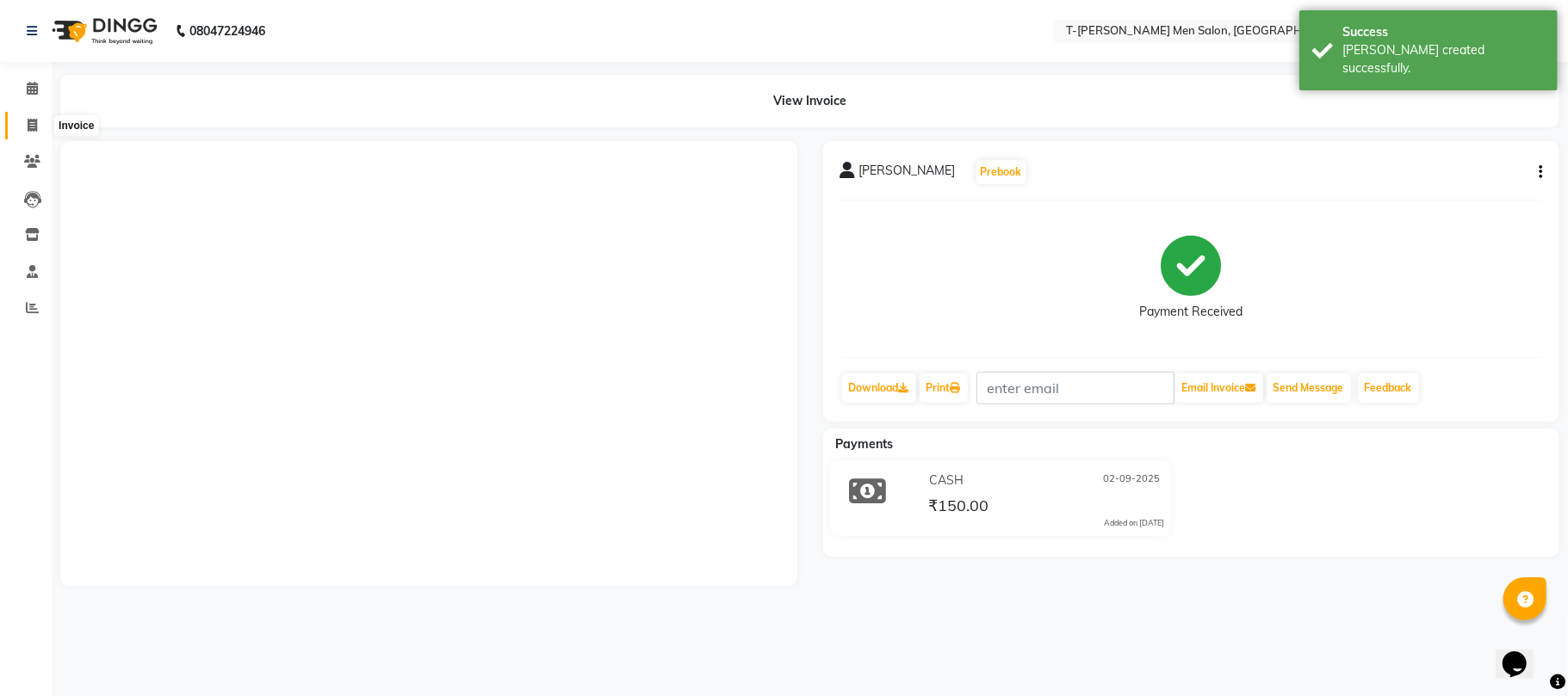
drag, startPoint x: 23, startPoint y: 118, endPoint x: 119, endPoint y: 23, distance: 135.1
click at [25, 116] on span at bounding box center [32, 126] width 30 height 20
select select "service"
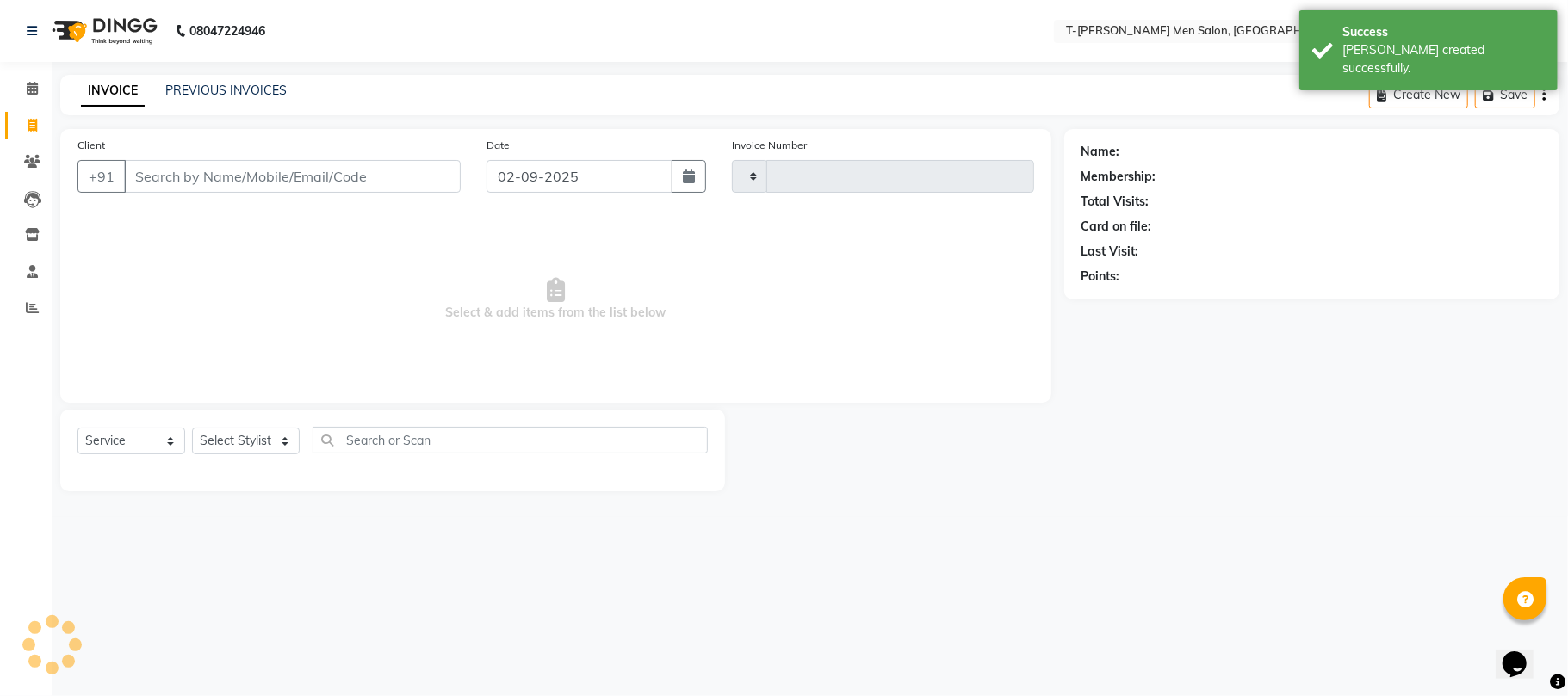
type input "5361"
select select "4816"
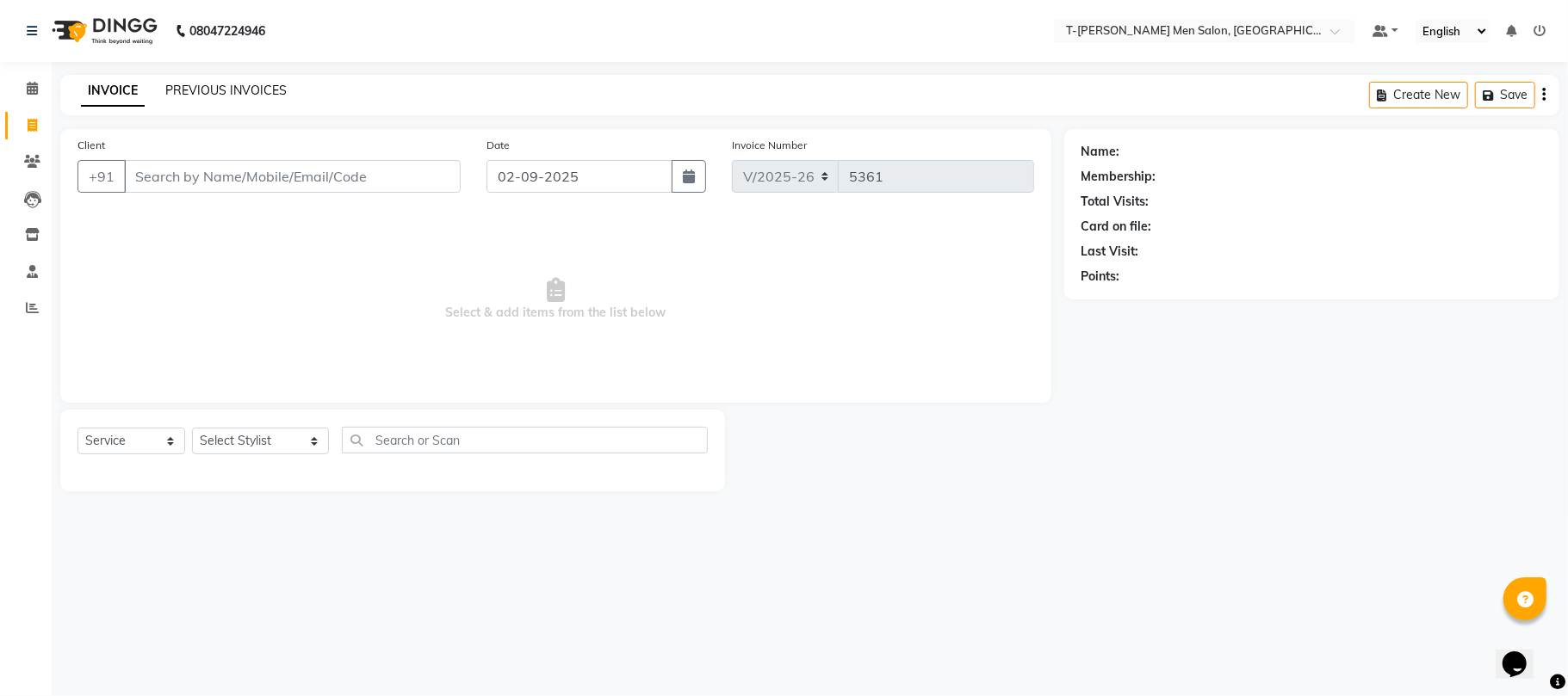
click at [248, 88] on link "PREVIOUS INVOICES" at bounding box center [226, 90] width 121 height 16
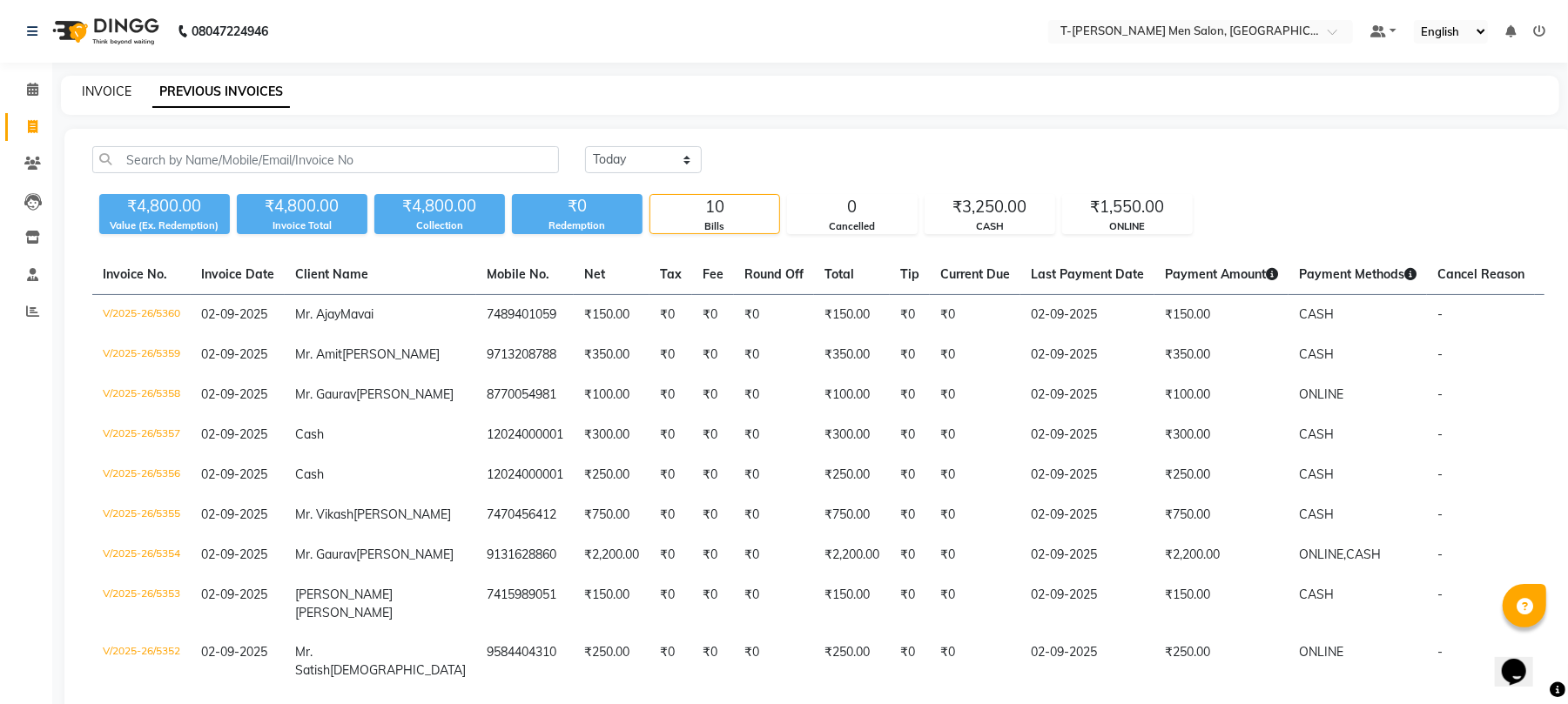
click at [91, 99] on link "INVOICE" at bounding box center [107, 91] width 50 height 16
select select "service"
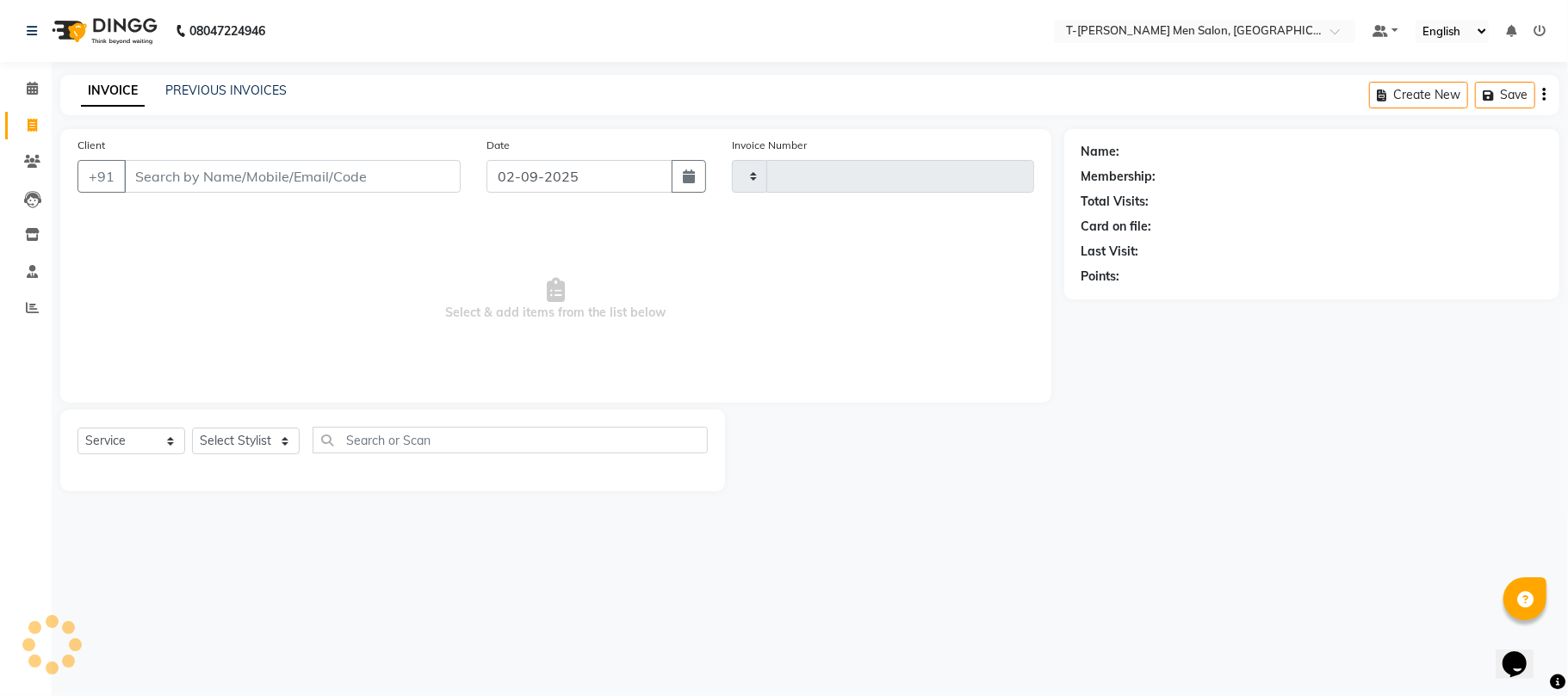
type input "5361"
select select "4816"
click at [29, 94] on icon at bounding box center [32, 88] width 11 height 13
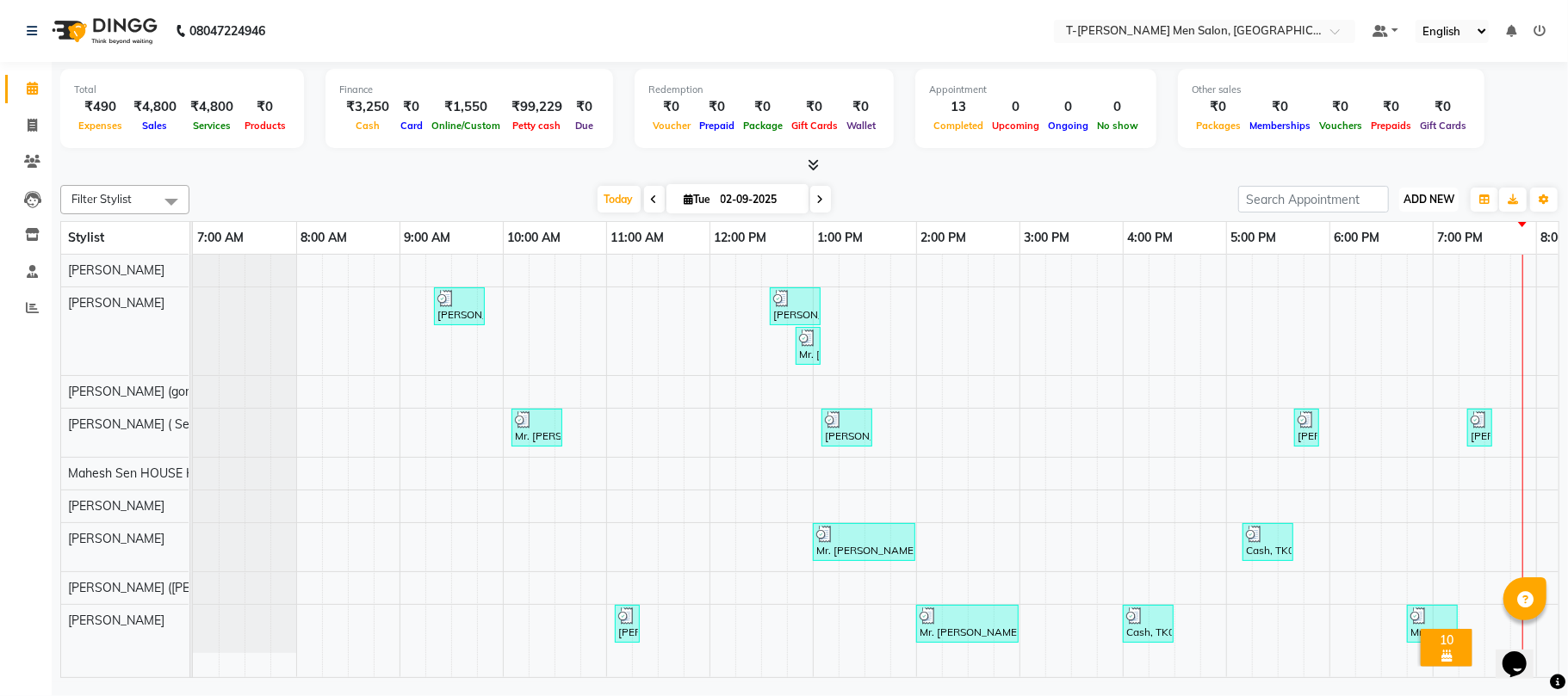
click at [1435, 197] on span "ADD NEW" at bounding box center [1429, 199] width 51 height 13
click at [1372, 280] on link "Add Expense" at bounding box center [1390, 278] width 136 height 23
select select "1"
select select "3663"
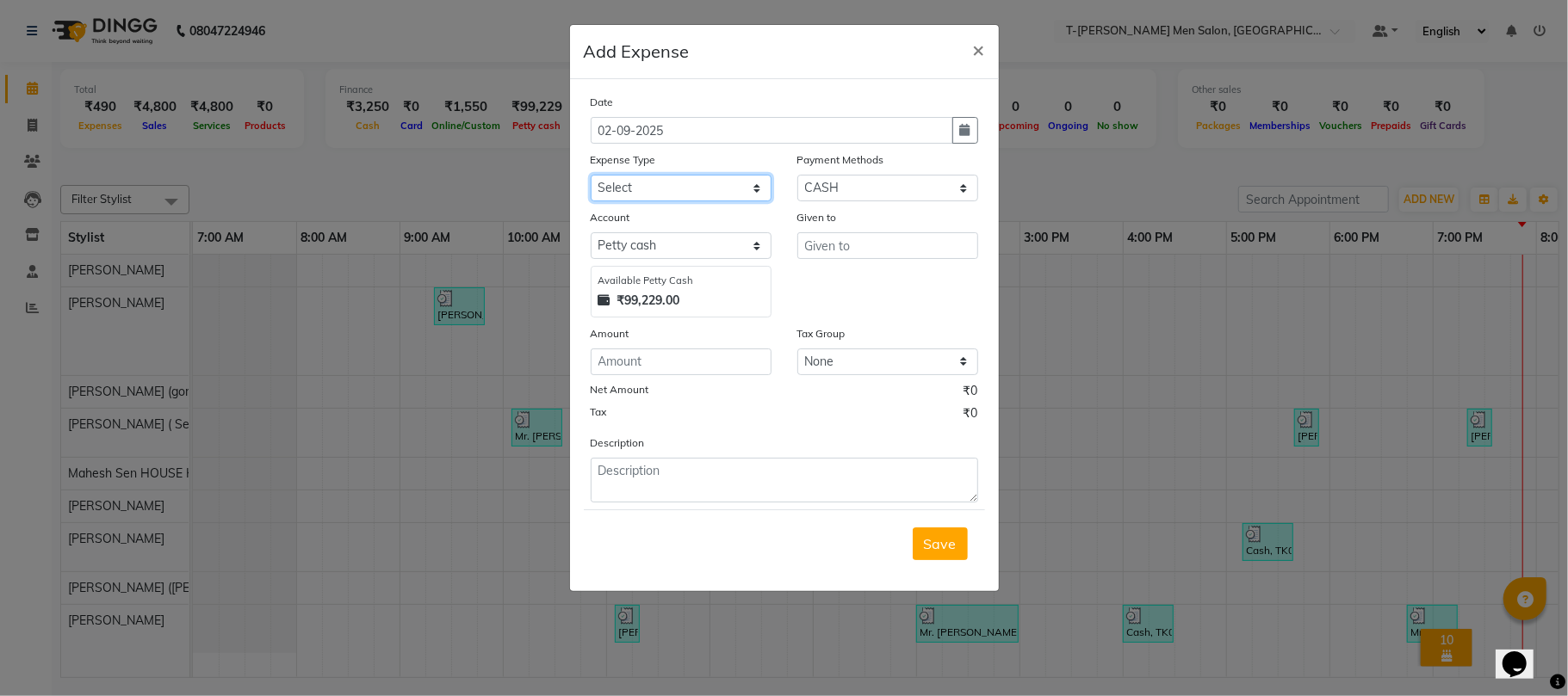
click at [677, 194] on select "Select Advance Salary Bank charges Bank Loan Intrest Recovery Car maintenance C…" at bounding box center [681, 188] width 181 height 26
select select "7952"
click at [591, 175] on select "Select Advance Salary Bank charges Bank Loan Intrest Recovery Car maintenance C…" at bounding box center [681, 188] width 181 height 26
type input "Manager"
type input "100"
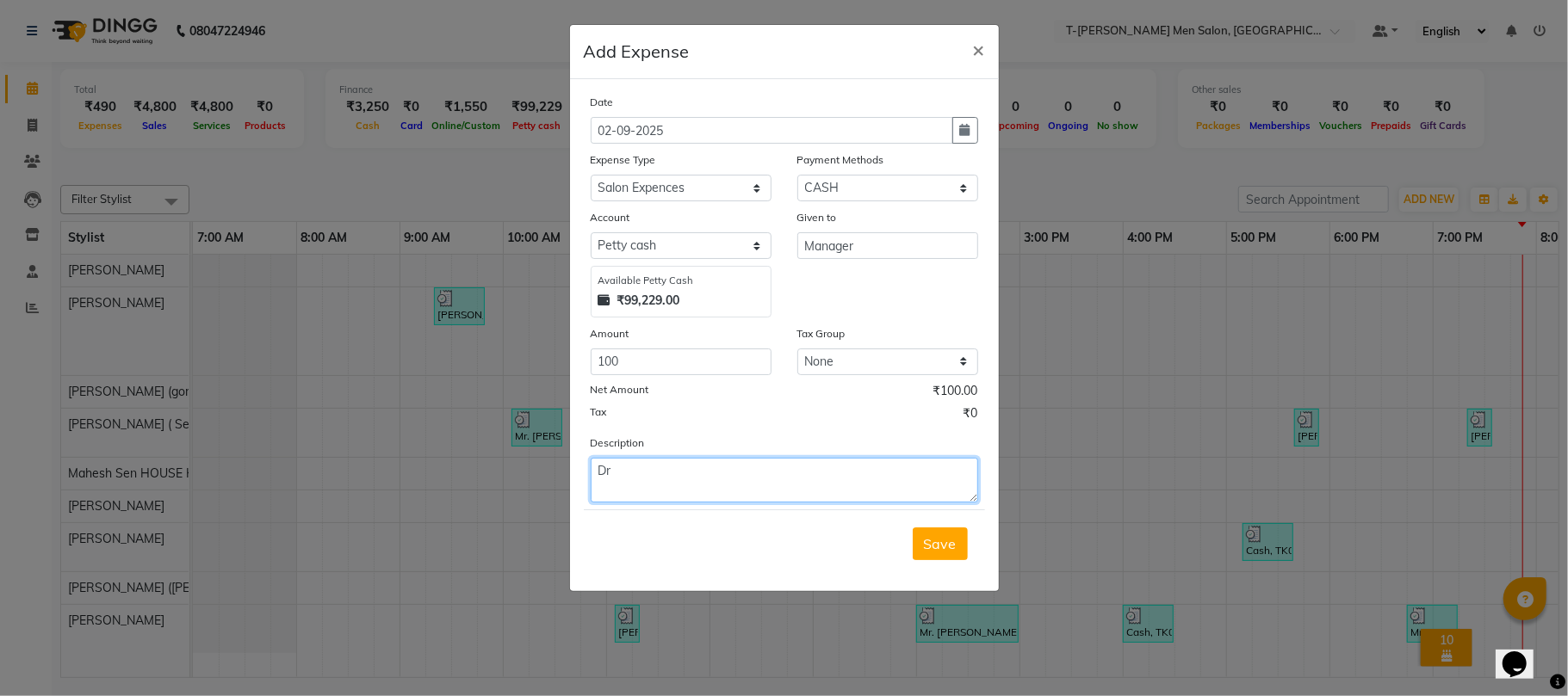
type textarea "D"
type textarea "C"
type textarea "?"
type textarea "Roasted Chane 100/-"
click at [926, 539] on span "Save" at bounding box center [939, 544] width 32 height 18
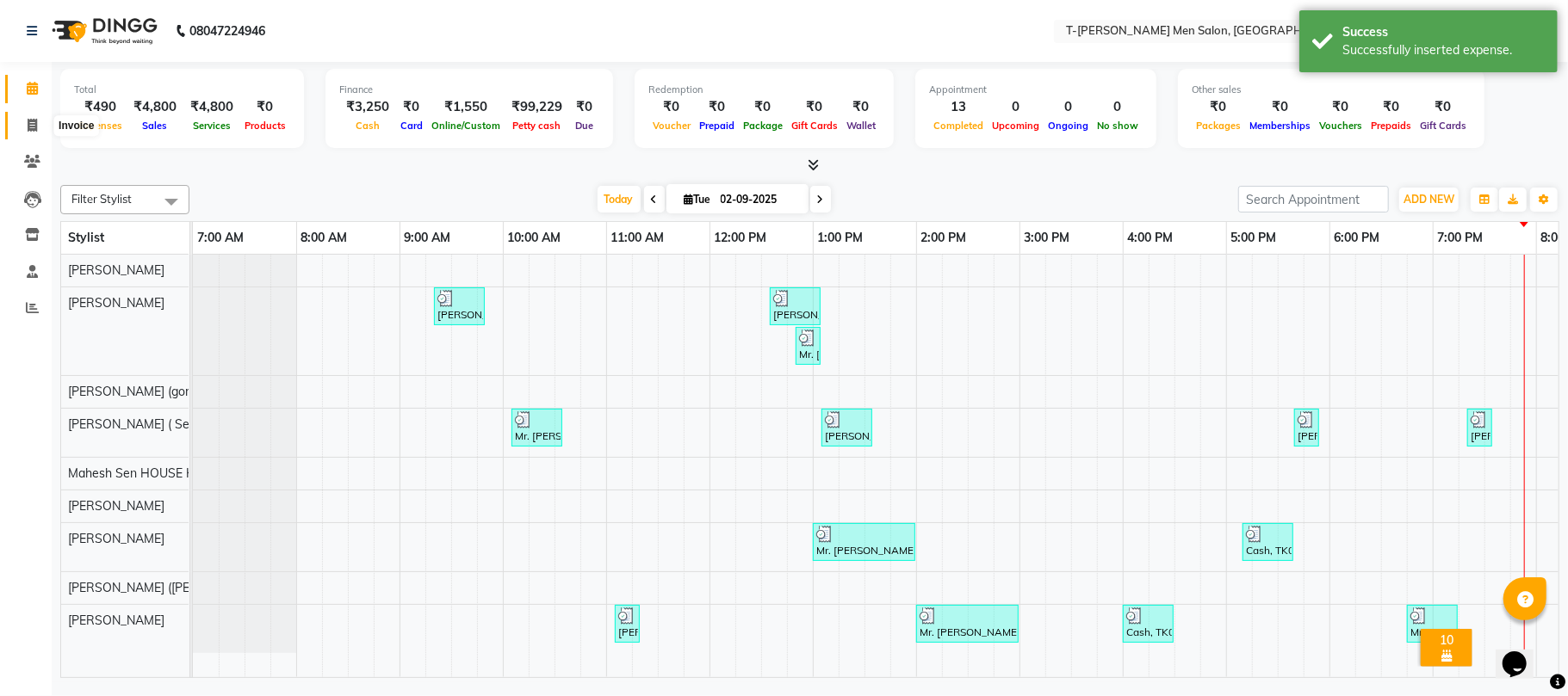
click at [32, 126] on icon at bounding box center [32, 125] width 10 height 13
select select "service"
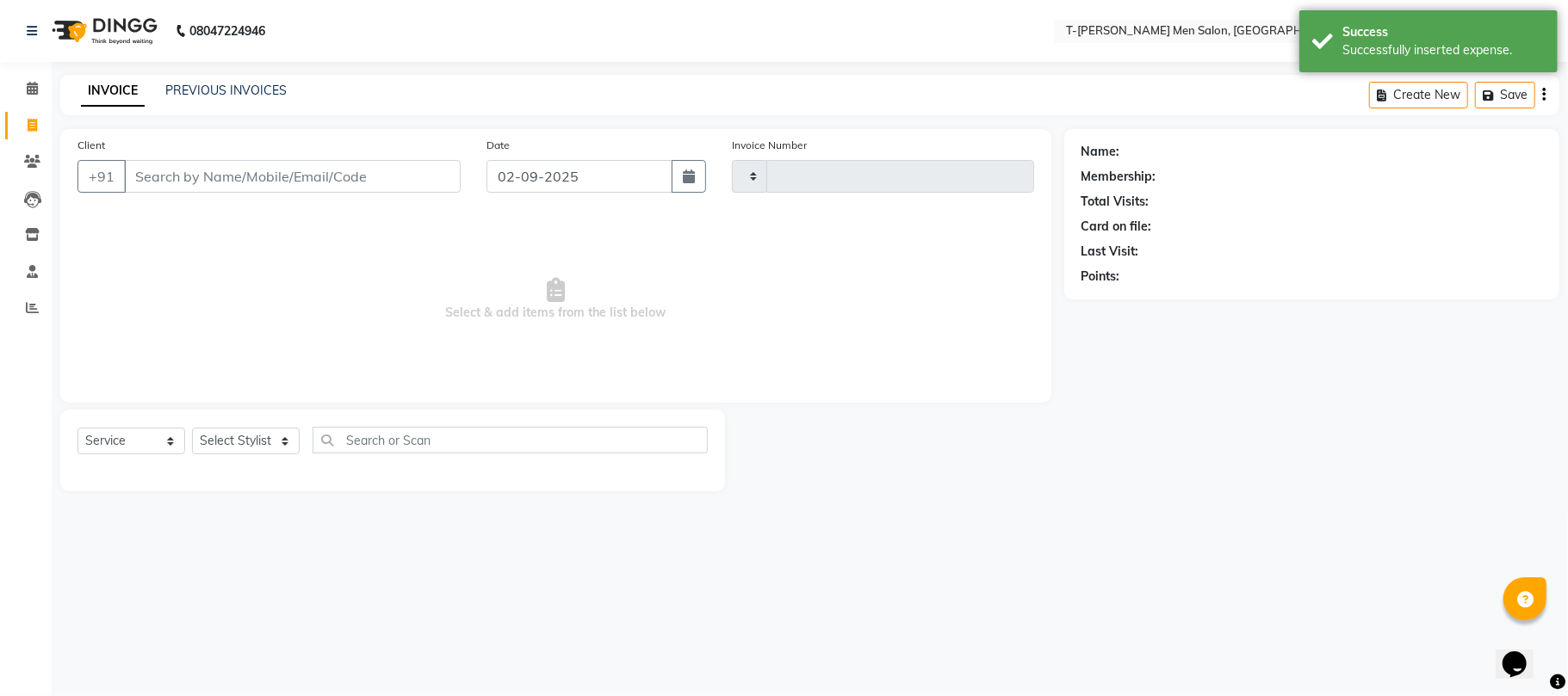
type input "5361"
select select "4816"
